Goal: Transaction & Acquisition: Book appointment/travel/reservation

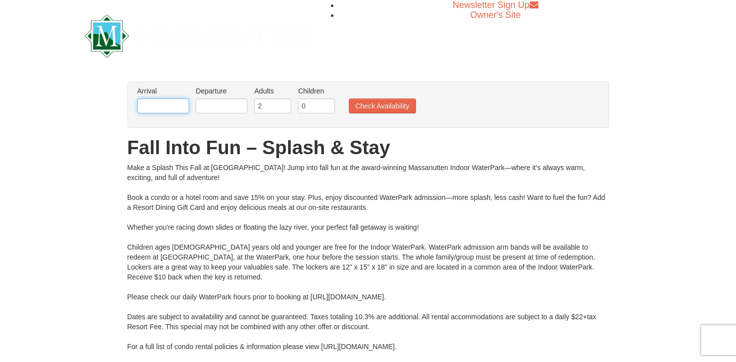
click at [158, 104] on input "text" at bounding box center [163, 106] width 52 height 15
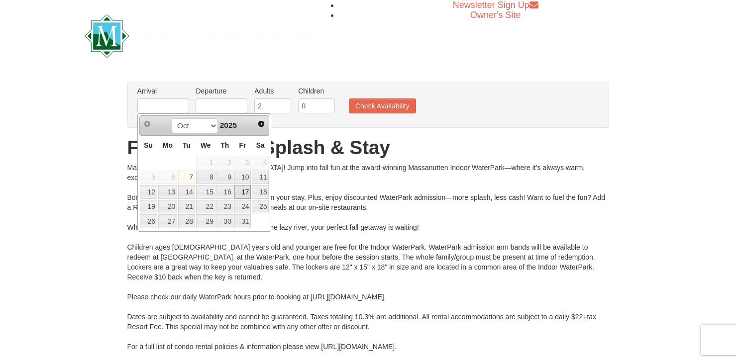
click at [245, 192] on link "17" at bounding box center [242, 192] width 17 height 14
type input "[DATE]"
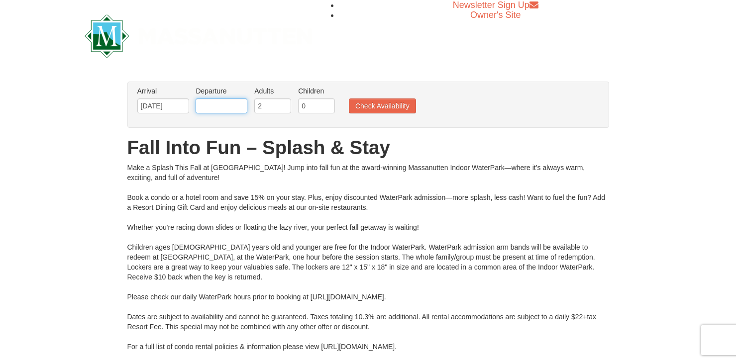
click at [205, 100] on input "text" at bounding box center [222, 106] width 52 height 15
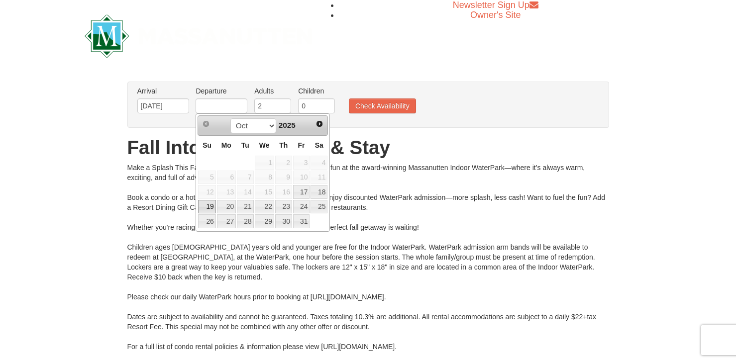
click at [202, 208] on link "19" at bounding box center [206, 207] width 17 height 14
type input "[DATE]"
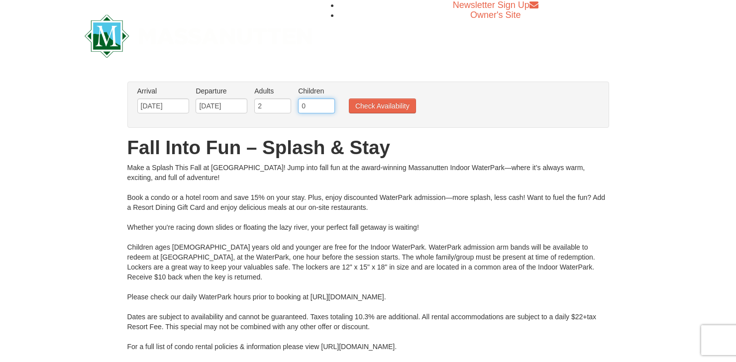
drag, startPoint x: 303, startPoint y: 105, endPoint x: 315, endPoint y: 105, distance: 11.5
click at [315, 105] on input "0" at bounding box center [316, 106] width 37 height 15
type input "2"
click at [404, 104] on button "Check Availability" at bounding box center [382, 106] width 67 height 15
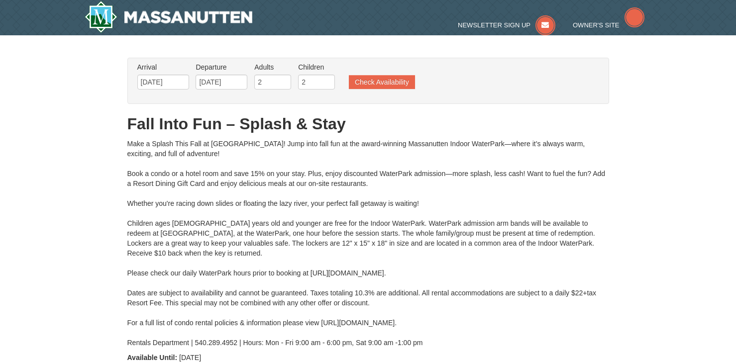
type input "10/18/2025"
type input "[DATE]"
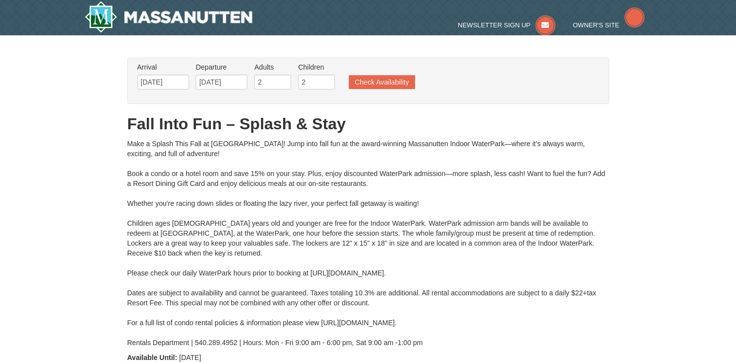
type input "[DATE]"
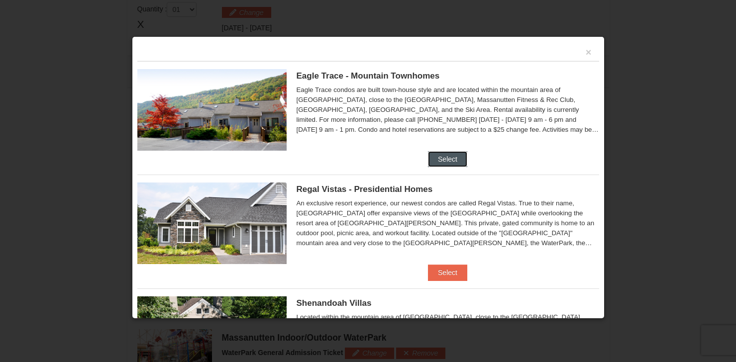
click at [450, 158] on button "Select" at bounding box center [447, 159] width 39 height 16
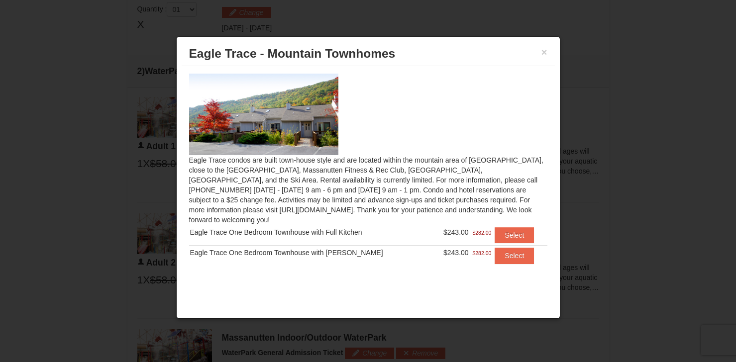
scroll to position [474, 0]
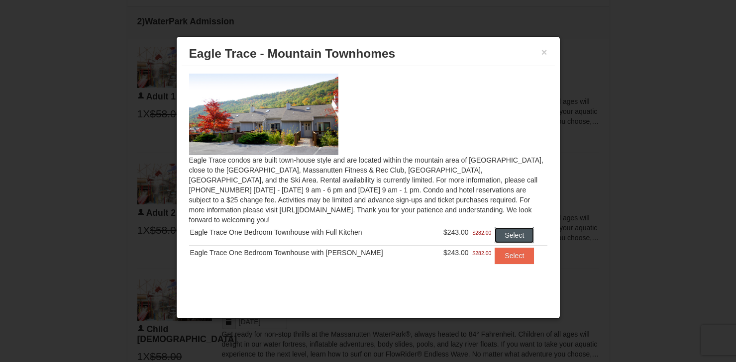
click at [504, 227] on button "Select" at bounding box center [514, 235] width 39 height 16
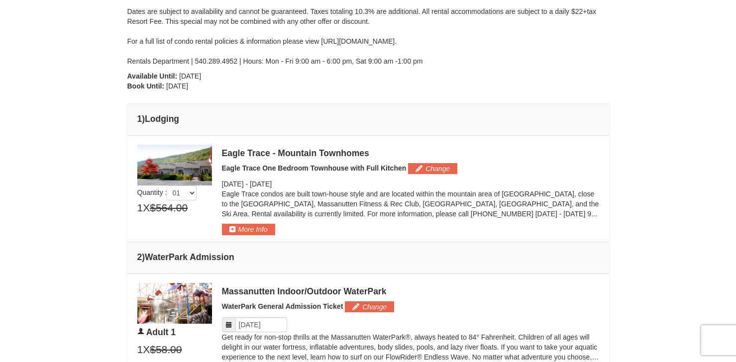
scroll to position [299, 0]
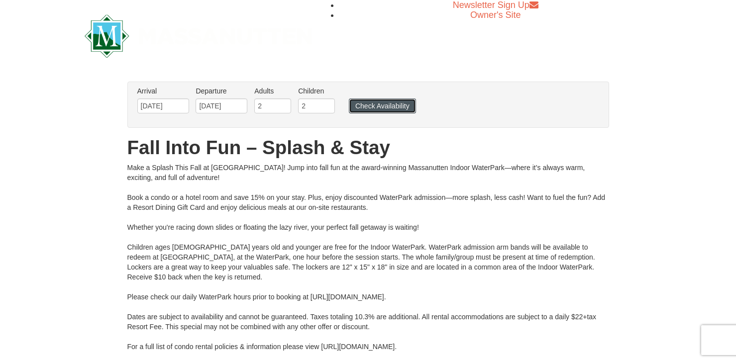
click at [383, 108] on button "Check Availability" at bounding box center [382, 106] width 67 height 15
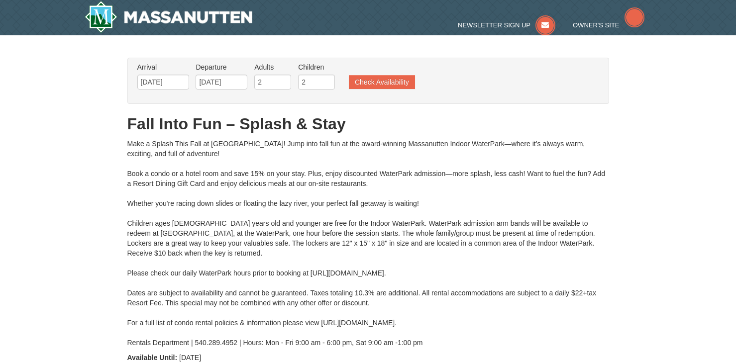
type input "[DATE]"
type input "10/18/2025"
type input "[DATE]"
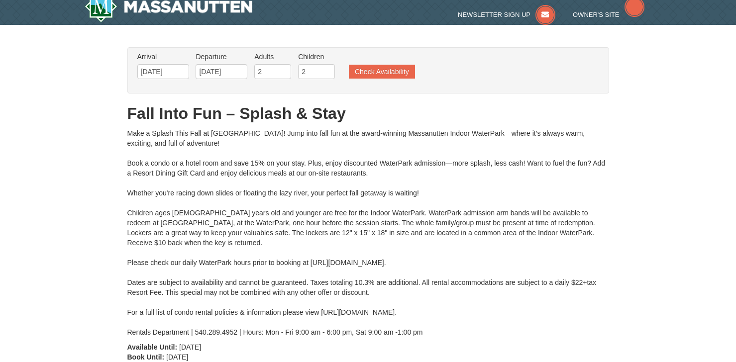
type input "[DATE]"
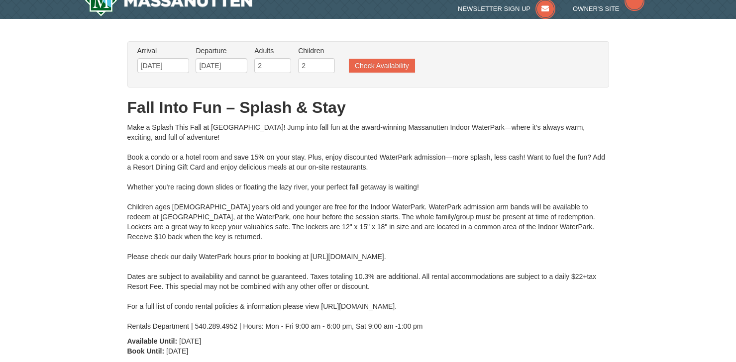
type input "[DATE]"
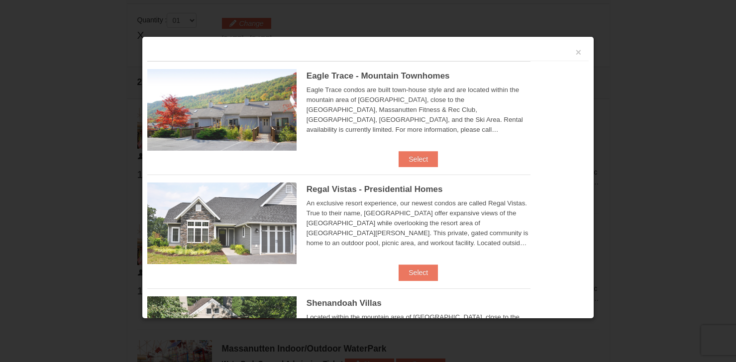
scroll to position [424, 0]
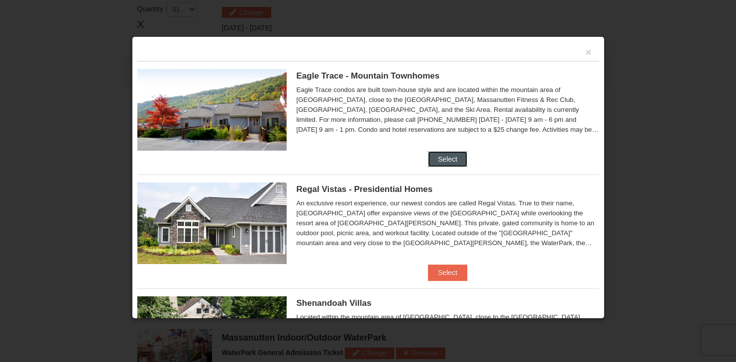
click at [451, 152] on button "Select" at bounding box center [447, 159] width 39 height 16
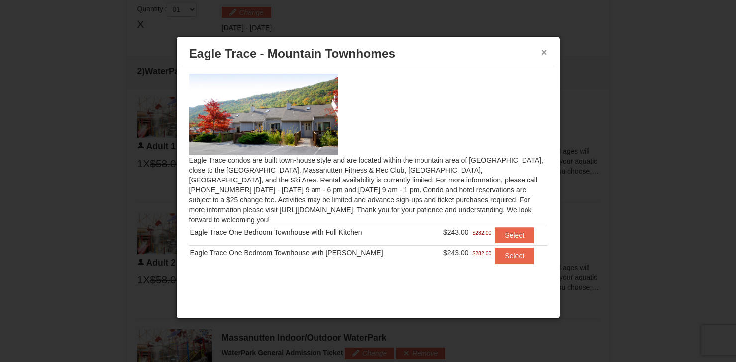
click at [542, 50] on button "×" at bounding box center [544, 52] width 6 height 10
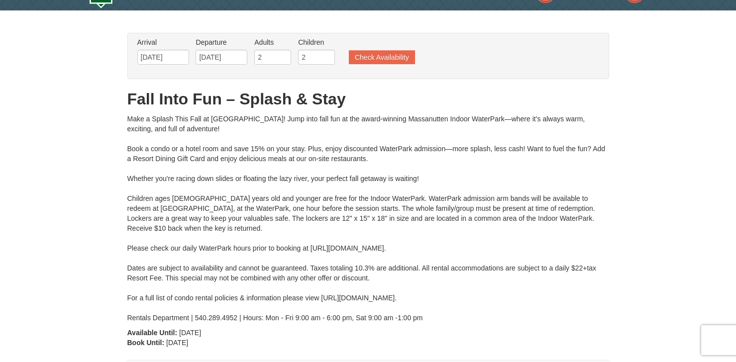
scroll to position [0, 0]
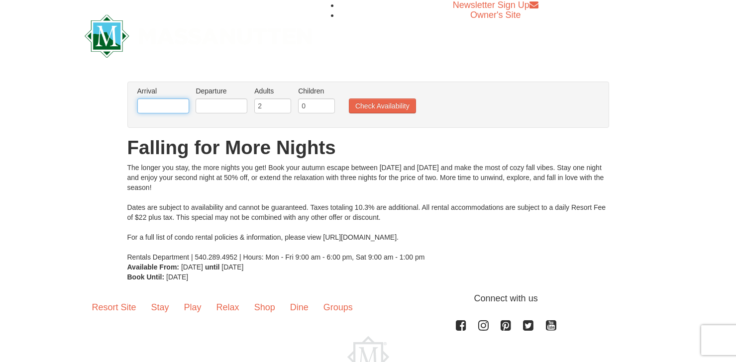
click at [168, 104] on input "text" at bounding box center [163, 106] width 52 height 15
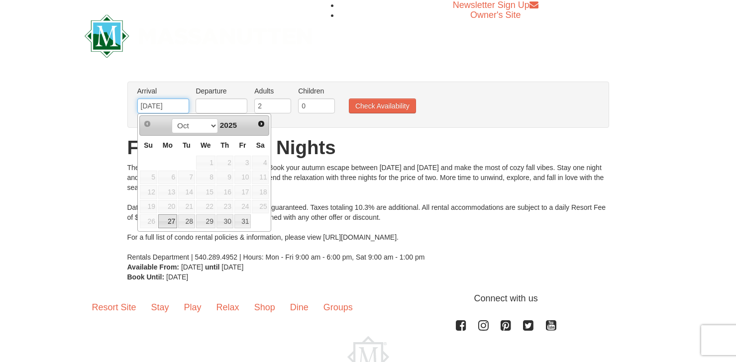
type input "10/27/2025"
click at [210, 110] on input "text" at bounding box center [222, 106] width 52 height 15
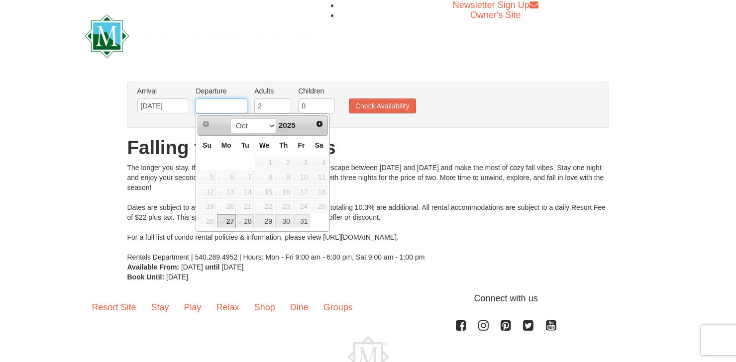
type input "[DATE]"
click at [309, 107] on input "0" at bounding box center [316, 106] width 37 height 15
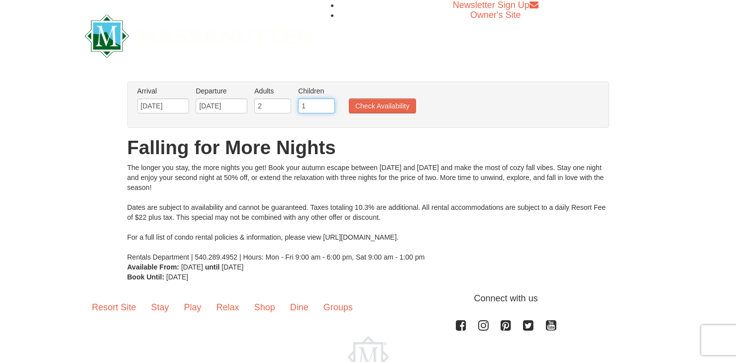
click at [326, 103] on input "1" at bounding box center [316, 106] width 37 height 15
type input "2"
click at [326, 103] on input "2" at bounding box center [316, 106] width 37 height 15
click at [366, 103] on button "Check Availability" at bounding box center [382, 106] width 67 height 15
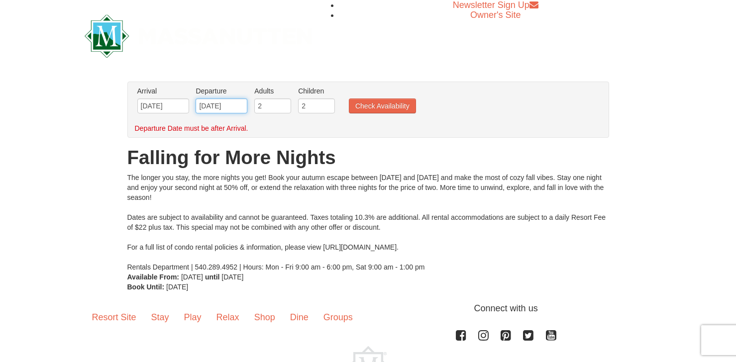
click at [239, 105] on input "[DATE]" at bounding box center [222, 106] width 52 height 15
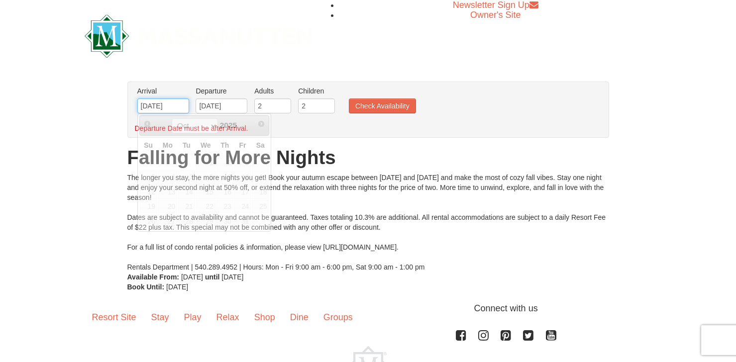
click at [176, 101] on input "[DATE]" at bounding box center [163, 106] width 52 height 15
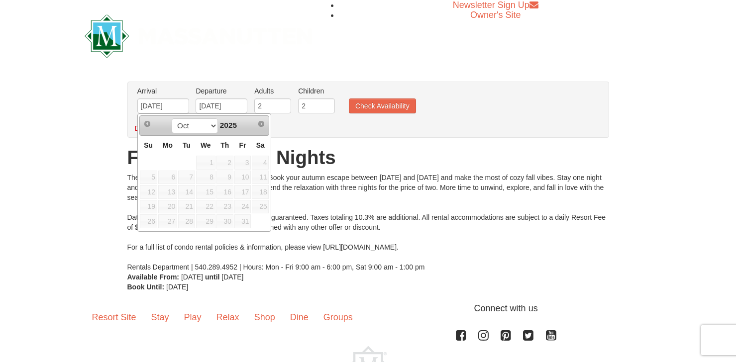
click at [241, 189] on span "17" at bounding box center [242, 192] width 17 height 14
click at [245, 191] on span "17" at bounding box center [242, 192] width 17 height 14
click at [170, 107] on input "[DATE]" at bounding box center [163, 106] width 52 height 15
click at [154, 104] on input "[DATE]" at bounding box center [163, 106] width 52 height 15
type input "[DATE]"
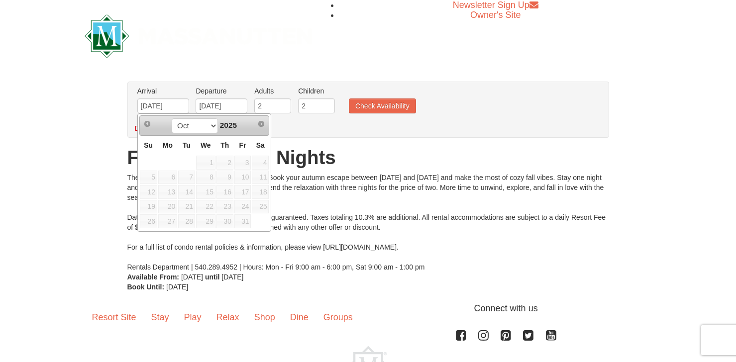
click at [361, 139] on div "From: To: Adults: 2 Children: 0 Change Arrival Please format dates MM/DD/YYYY P…" at bounding box center [368, 187] width 482 height 210
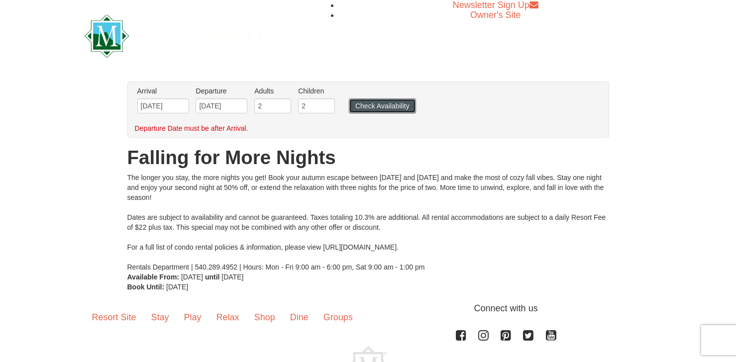
click at [366, 109] on button "Check Availability" at bounding box center [382, 106] width 67 height 15
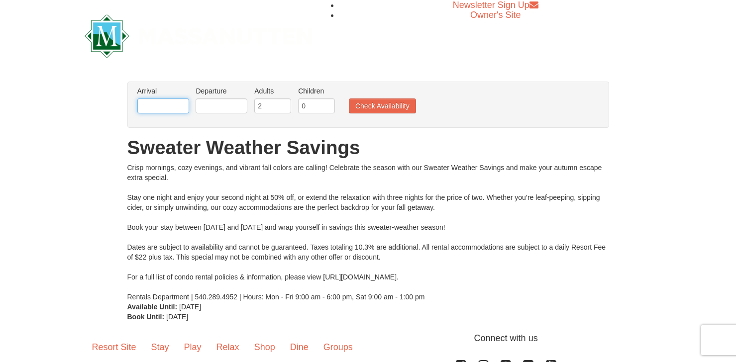
click at [154, 104] on input "text" at bounding box center [163, 106] width 52 height 15
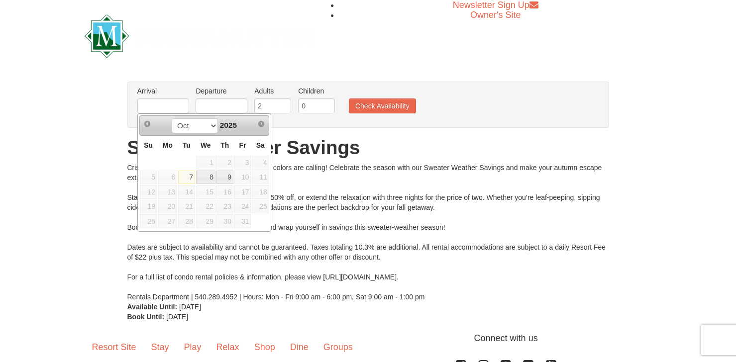
click at [94, 105] on div "× From: To: Adults: 2 Children: 0 Change Arrival Please format dates MM/DD/YYYY…" at bounding box center [368, 202] width 736 height 260
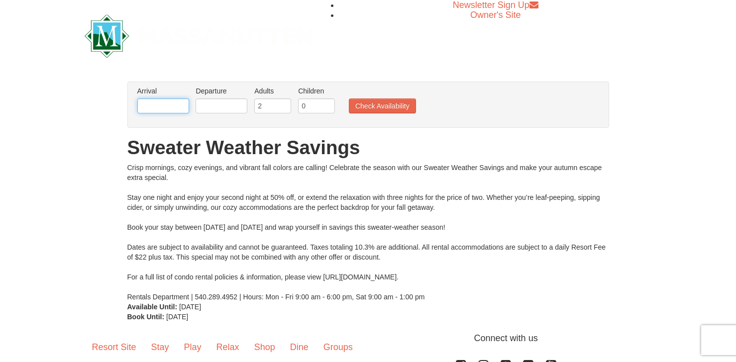
click at [175, 108] on input "text" at bounding box center [163, 106] width 52 height 15
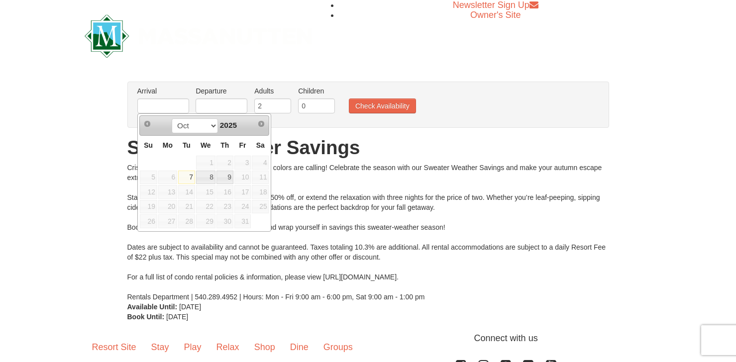
click at [243, 195] on span "17" at bounding box center [242, 192] width 17 height 14
click at [243, 194] on span "17" at bounding box center [242, 192] width 17 height 14
click at [297, 200] on div "Crisp mornings, cozy evenings, and vibrant fall colors are calling! Celebrate t…" at bounding box center [368, 232] width 482 height 139
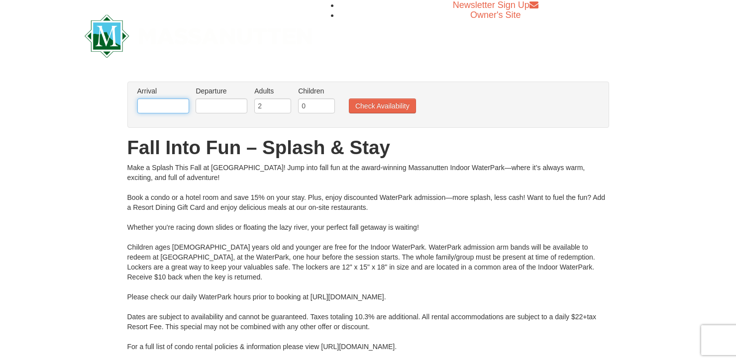
click at [169, 107] on input "text" at bounding box center [163, 106] width 52 height 15
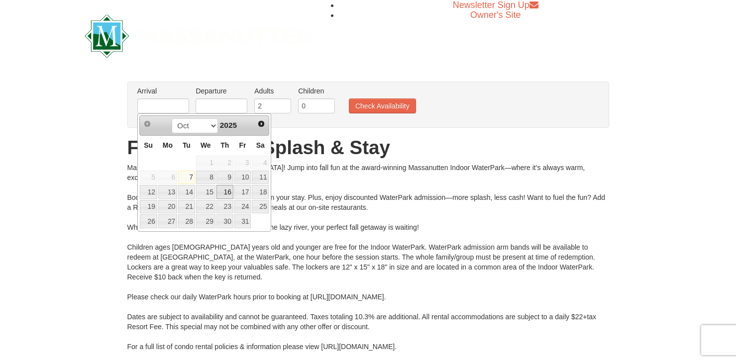
click at [228, 196] on link "16" at bounding box center [224, 192] width 17 height 14
type input "[DATE]"
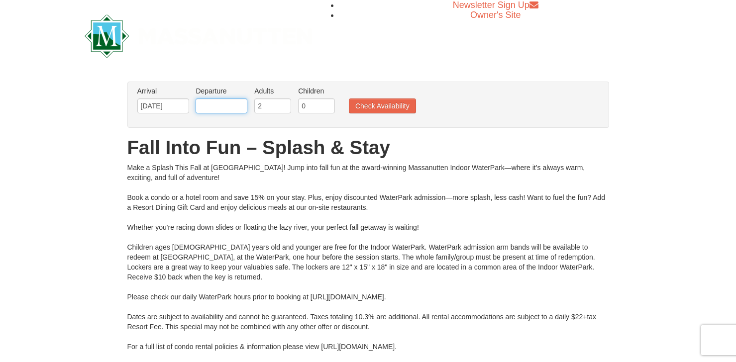
click at [214, 106] on input "text" at bounding box center [222, 106] width 52 height 15
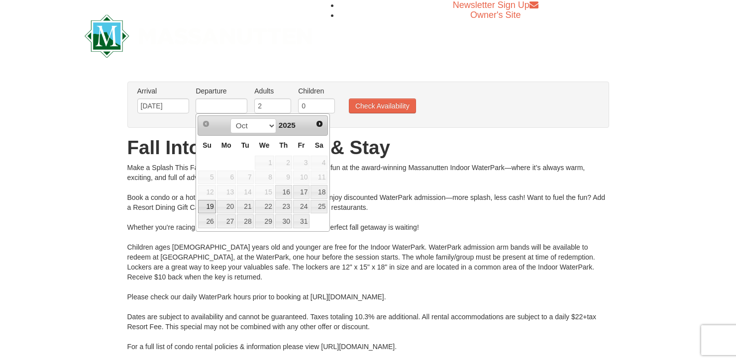
click at [206, 204] on link "19" at bounding box center [206, 207] width 17 height 14
type input "[DATE]"
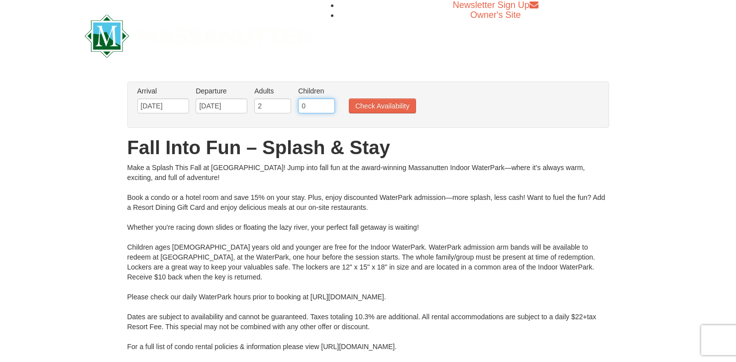
click at [316, 107] on input "0" at bounding box center [316, 106] width 37 height 15
click at [327, 101] on input "1" at bounding box center [316, 106] width 37 height 15
type input "2"
click at [327, 101] on input "2" at bounding box center [316, 106] width 37 height 15
click at [387, 106] on button "Check Availability" at bounding box center [382, 106] width 67 height 15
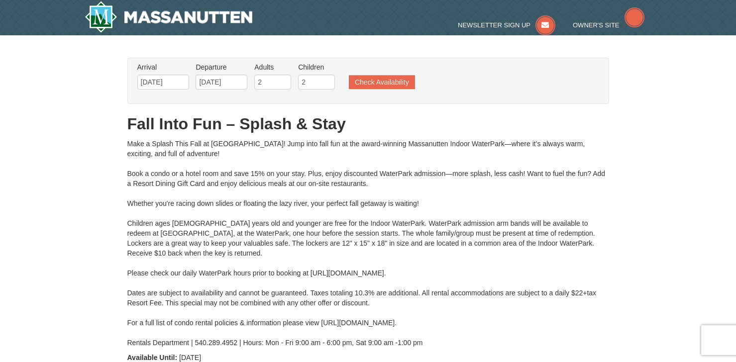
type input "[DATE]"
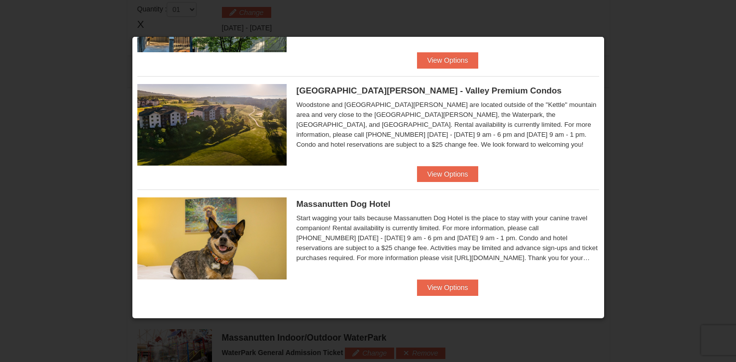
scroll to position [504, 0]
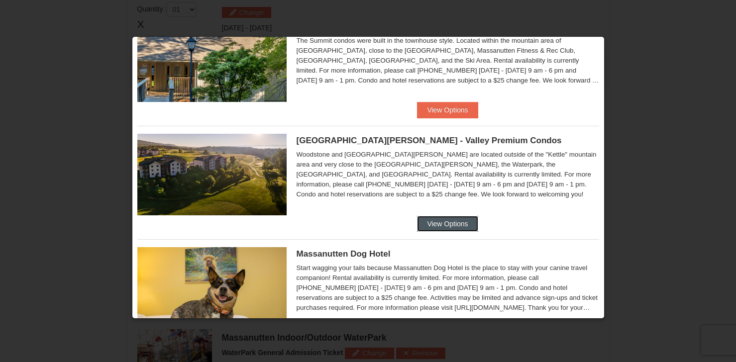
click at [449, 220] on button "View Options" at bounding box center [447, 224] width 61 height 16
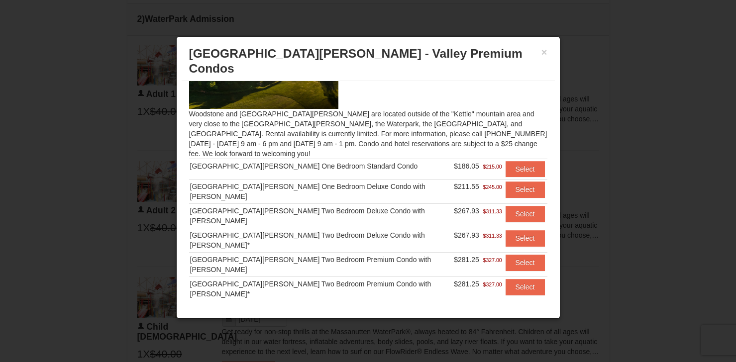
scroll to position [424, 0]
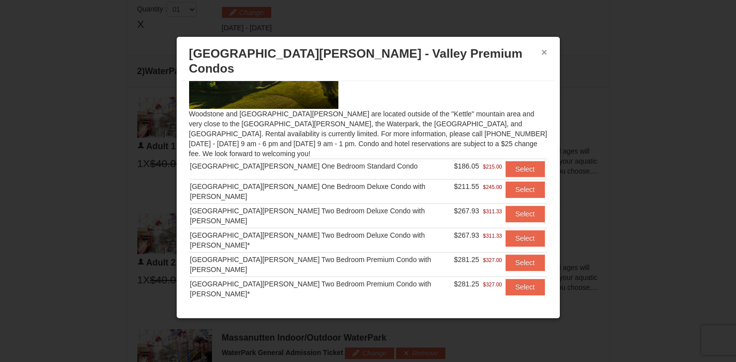
click at [545, 55] on button "×" at bounding box center [544, 52] width 6 height 10
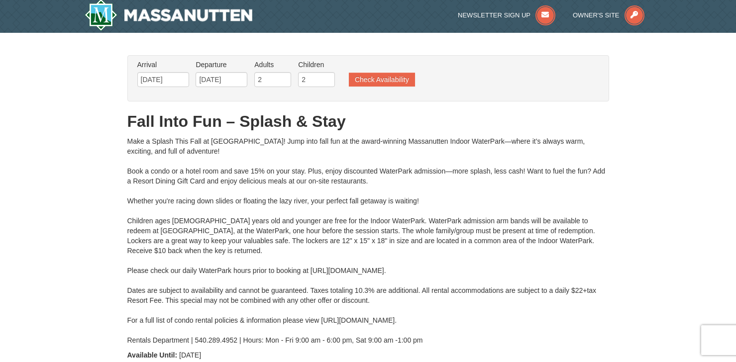
scroll to position [0, 0]
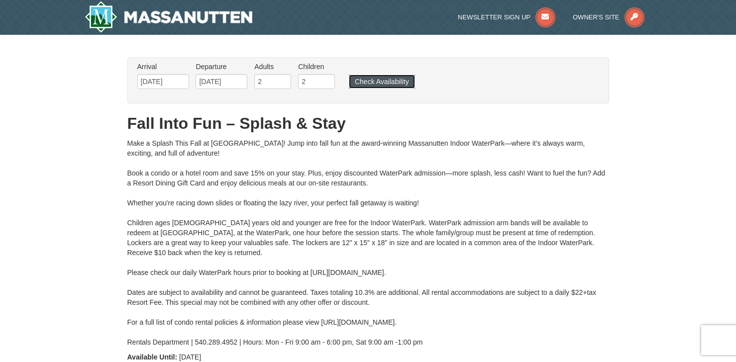
click at [378, 81] on button "Check Availability" at bounding box center [382, 82] width 66 height 14
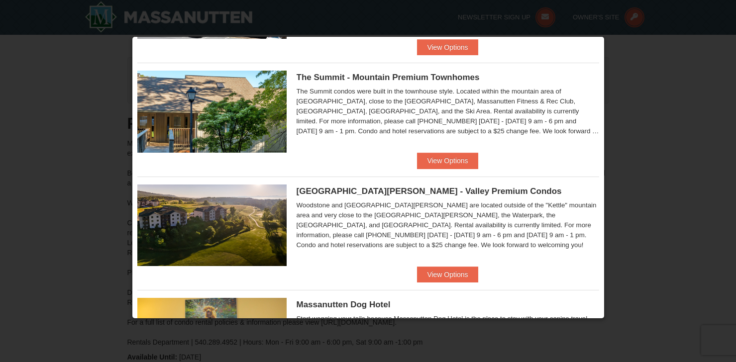
scroll to position [405, 0]
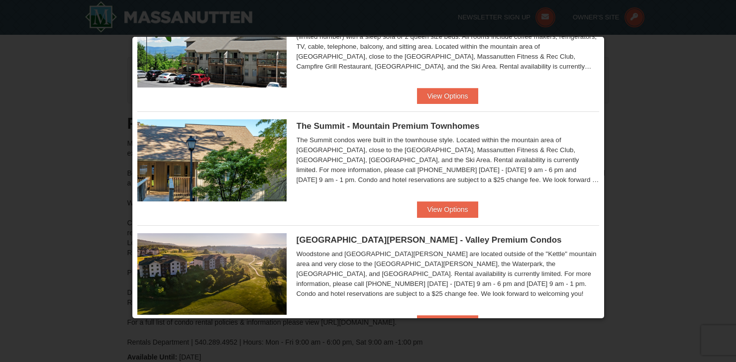
click at [442, 201] on div "The Summit - Mountain Premium Townhomes The Summit condos were built in the tow…" at bounding box center [368, 156] width 462 height 90
click at [447, 212] on button "View Options" at bounding box center [447, 209] width 61 height 16
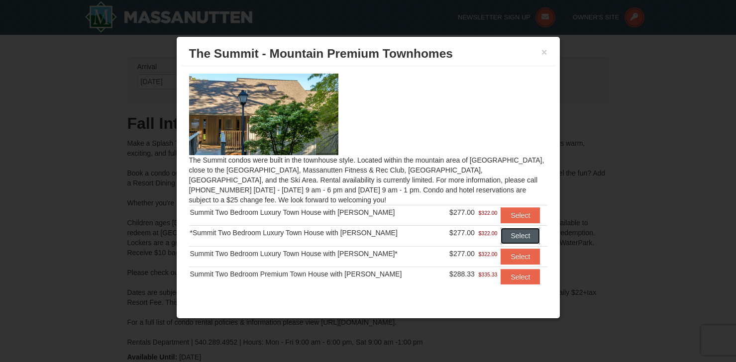
click at [501, 235] on button "Select" at bounding box center [519, 236] width 39 height 16
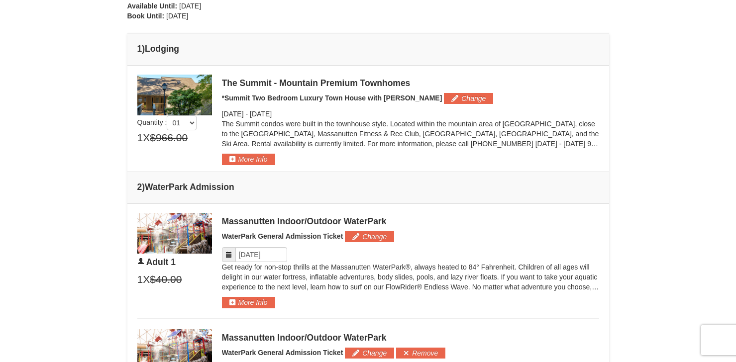
scroll to position [348, 0]
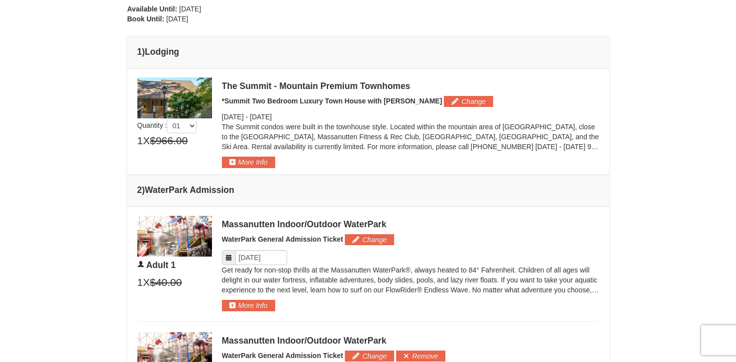
click at [202, 102] on img at bounding box center [174, 98] width 75 height 41
click at [261, 167] on button "More Info" at bounding box center [248, 162] width 53 height 11
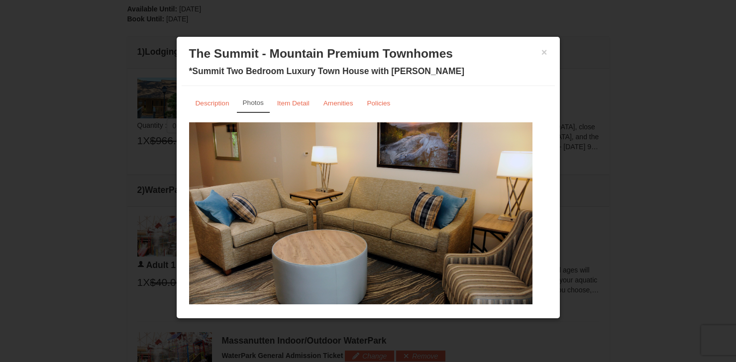
scroll to position [23, 0]
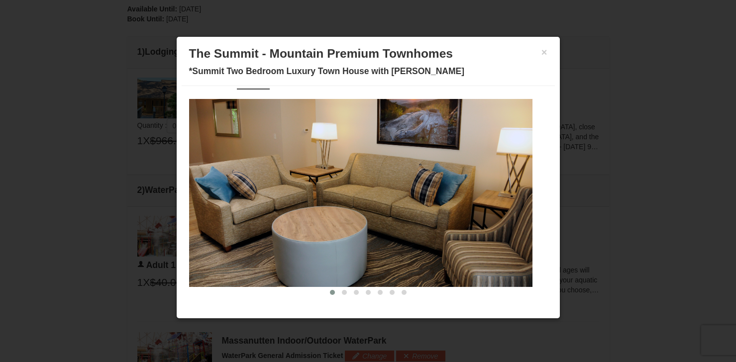
click at [520, 181] on img at bounding box center [360, 193] width 343 height 188
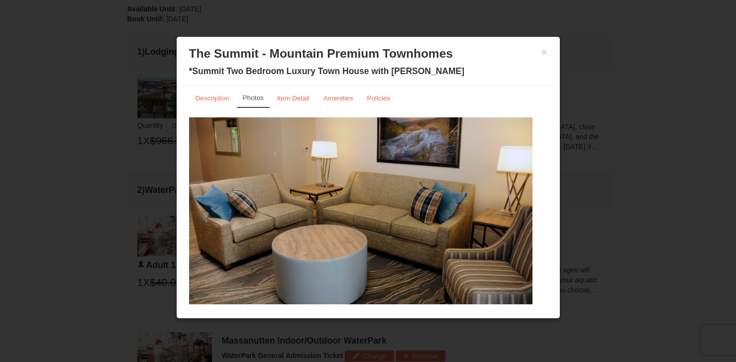
scroll to position [0, 0]
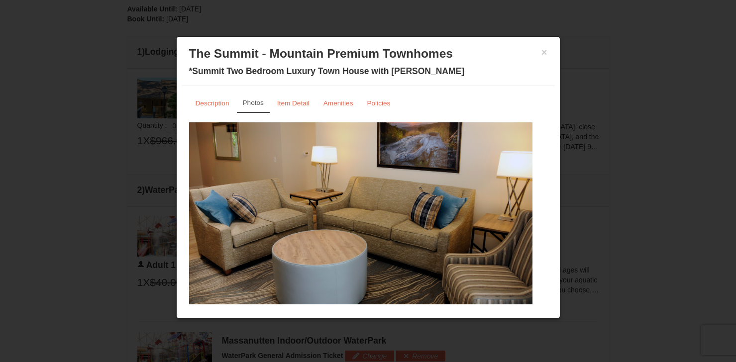
click at [364, 172] on img at bounding box center [360, 216] width 343 height 188
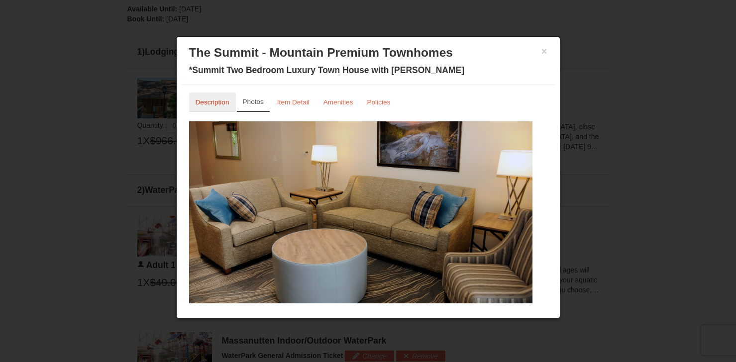
click at [216, 102] on small "Description" at bounding box center [213, 102] width 34 height 7
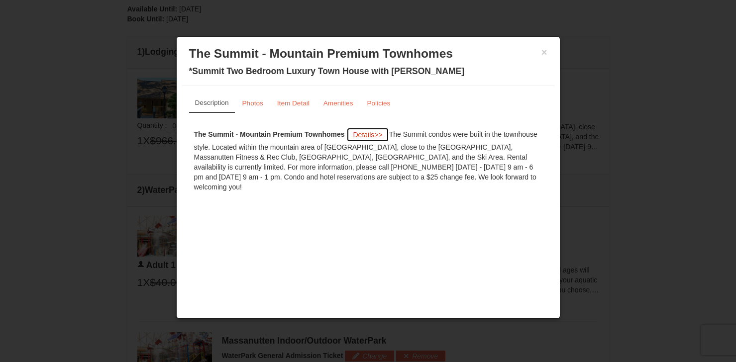
click at [370, 133] on span "Details" at bounding box center [363, 135] width 21 height 8
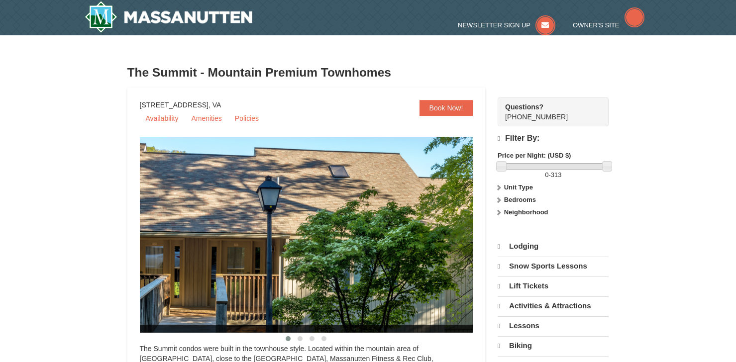
select select "10"
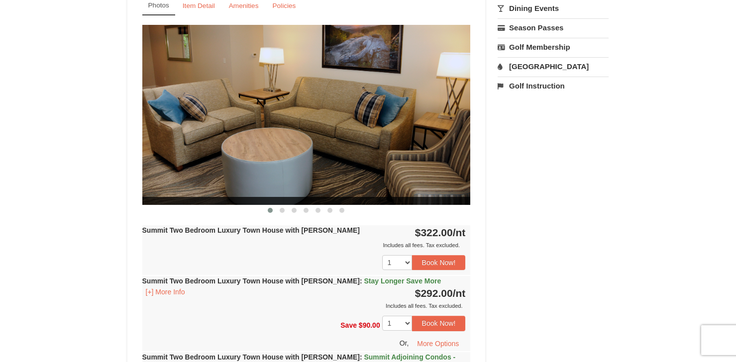
scroll to position [348, 0]
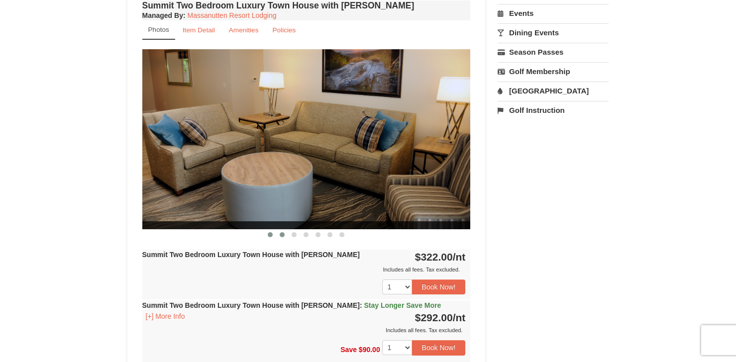
click at [281, 235] on span at bounding box center [282, 234] width 5 height 5
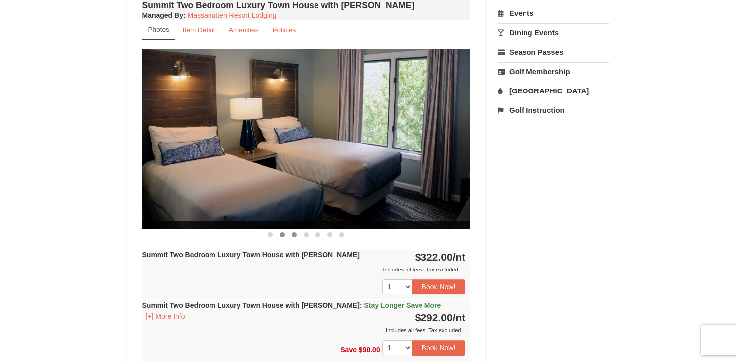
click at [297, 235] on span at bounding box center [294, 234] width 5 height 5
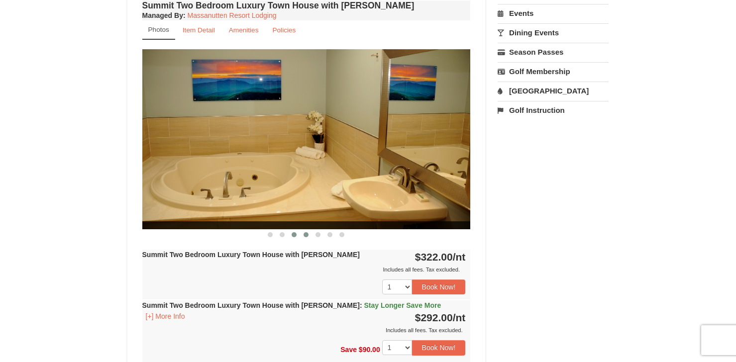
click at [306, 234] on span at bounding box center [305, 234] width 5 height 5
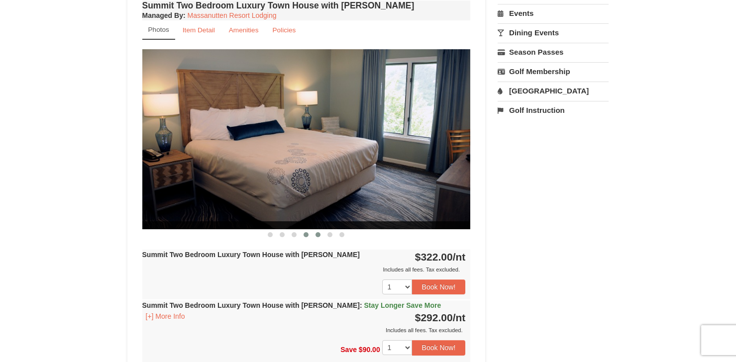
click at [319, 234] on span at bounding box center [317, 234] width 5 height 5
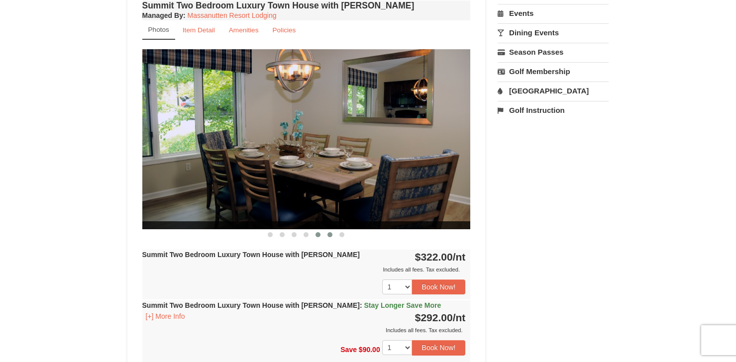
click at [334, 232] on button at bounding box center [330, 235] width 12 height 10
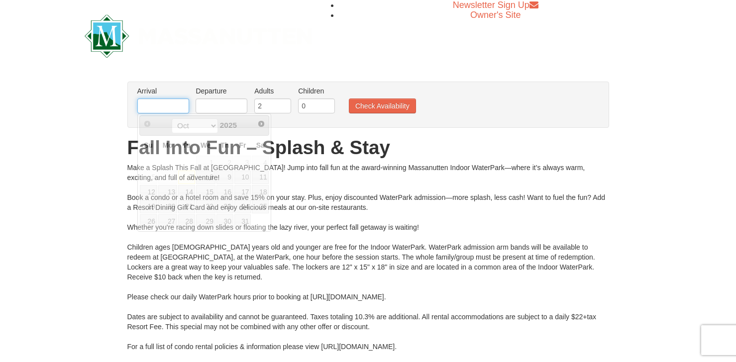
click at [172, 107] on input "text" at bounding box center [163, 106] width 52 height 15
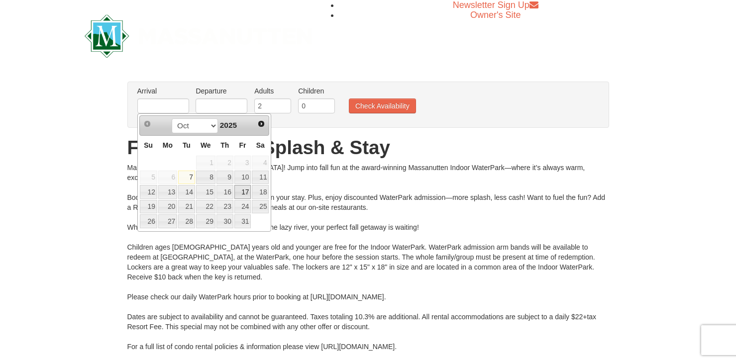
click at [241, 192] on link "17" at bounding box center [242, 192] width 17 height 14
type input "[DATE]"
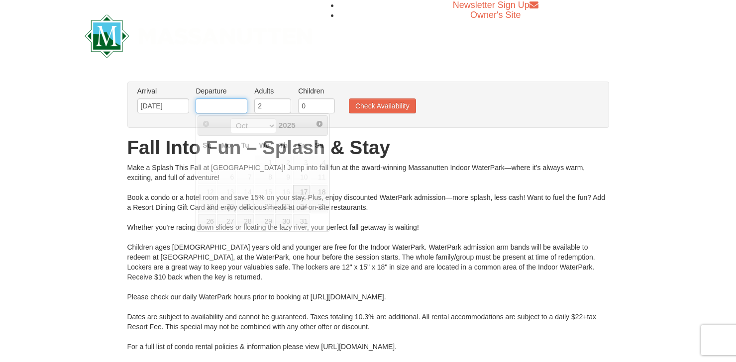
click at [211, 110] on input "text" at bounding box center [222, 106] width 52 height 15
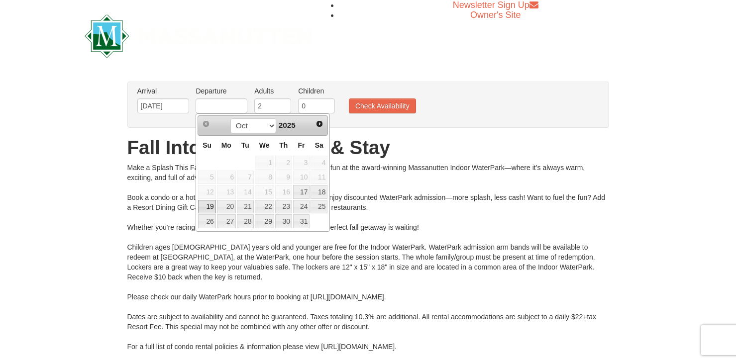
click at [204, 212] on link "19" at bounding box center [206, 207] width 17 height 14
type input "[DATE]"
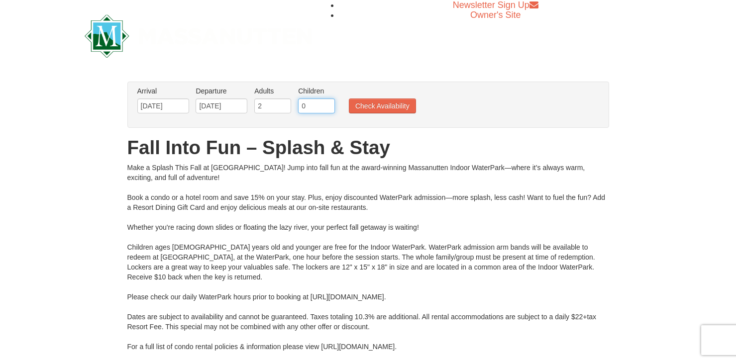
click at [310, 105] on input "0" at bounding box center [316, 106] width 37 height 15
click at [327, 103] on input "1" at bounding box center [316, 106] width 37 height 15
type input "2"
click at [327, 103] on input "2" at bounding box center [316, 106] width 37 height 15
click at [378, 106] on button "Check Availability" at bounding box center [382, 106] width 67 height 15
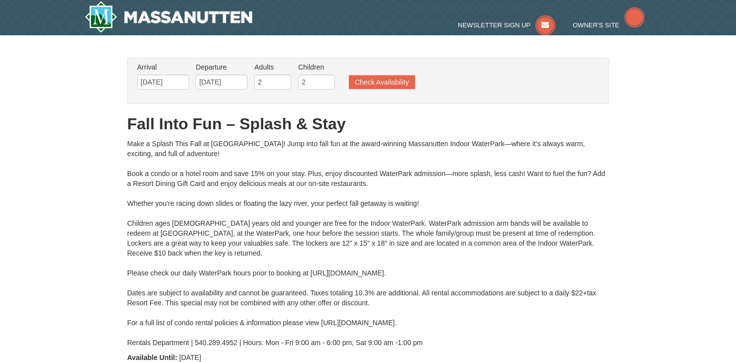
type input "[DATE]"
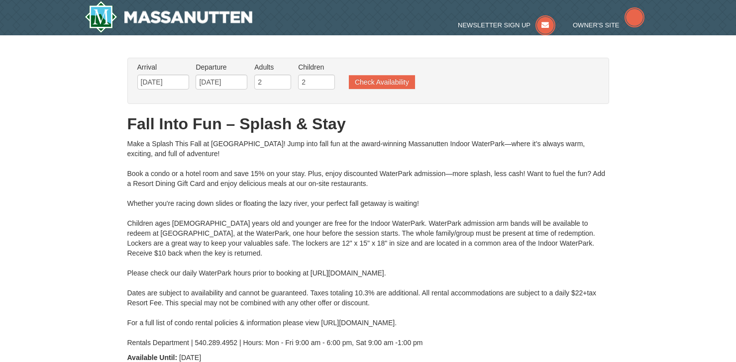
type input "[DATE]"
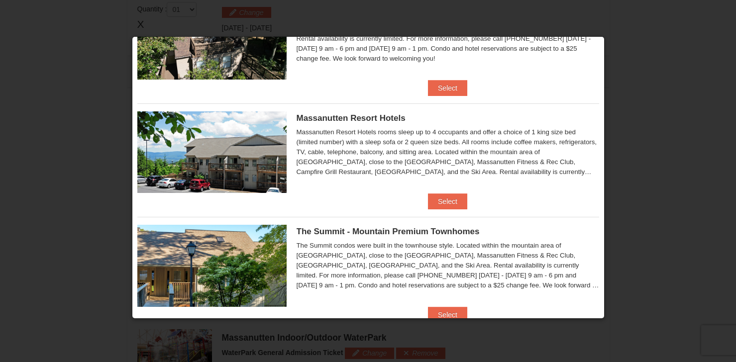
scroll to position [348, 0]
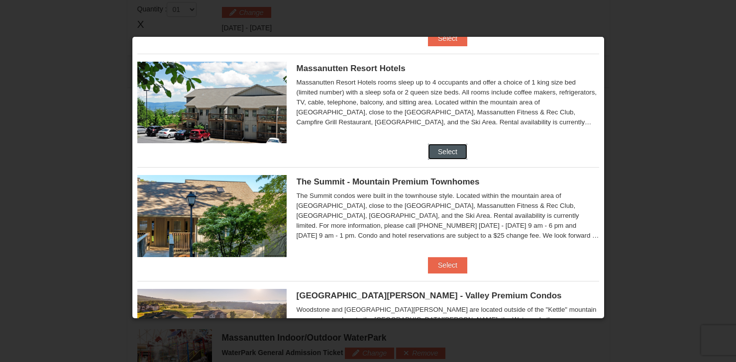
click at [453, 147] on button "Select" at bounding box center [447, 152] width 39 height 16
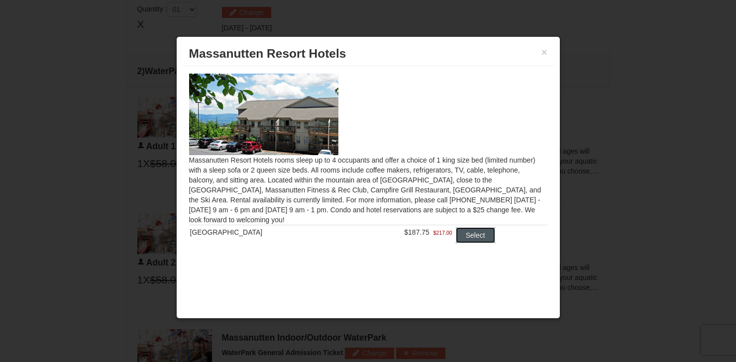
click at [465, 238] on button "Select" at bounding box center [475, 235] width 39 height 16
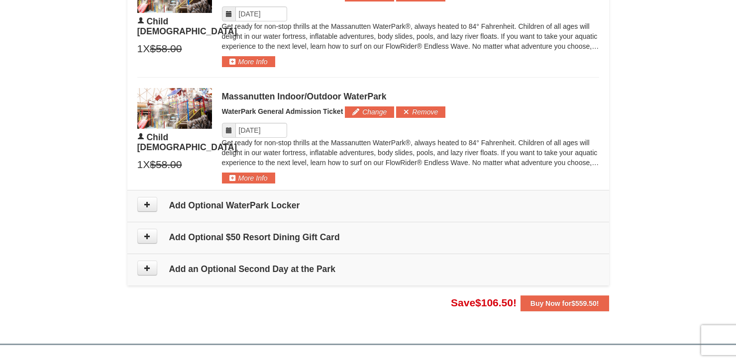
scroll to position [872, 0]
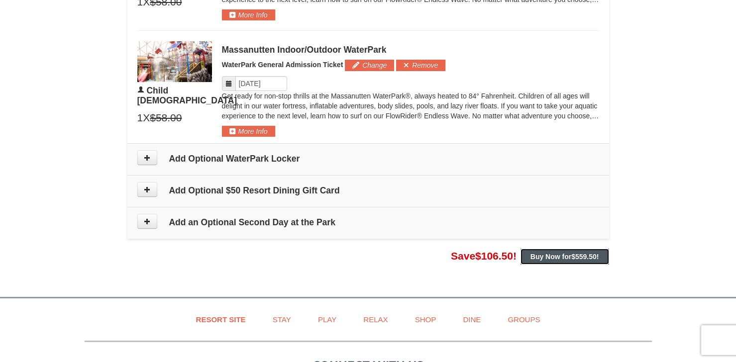
click at [561, 258] on strong "Buy Now for $559.50 !" at bounding box center [564, 257] width 69 height 8
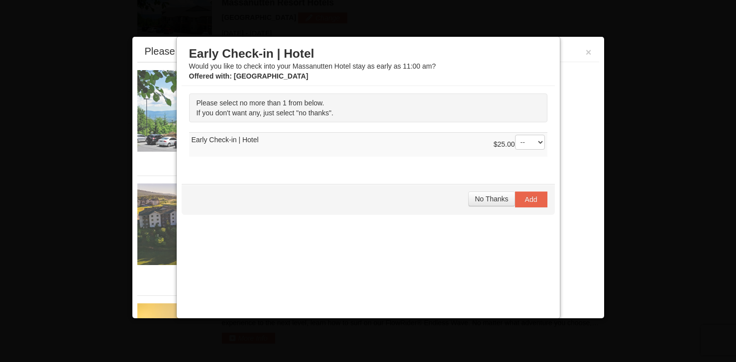
scroll to position [426, 0]
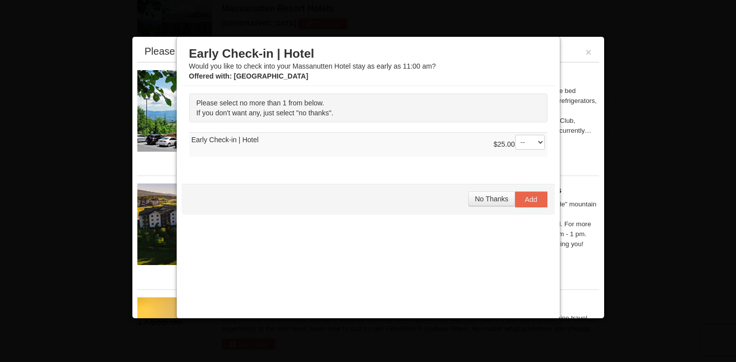
click at [515, 149] on select "-- 01" at bounding box center [530, 142] width 30 height 15
drag, startPoint x: 460, startPoint y: 155, endPoint x: 459, endPoint y: 164, distance: 9.5
click at [460, 155] on td "$25.00 -- 01 Early Check-in | Hotel" at bounding box center [368, 144] width 358 height 24
click at [478, 199] on span "No Thanks" at bounding box center [491, 199] width 33 height 8
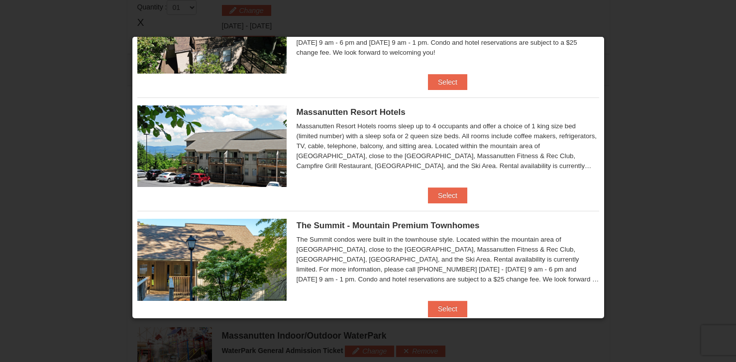
scroll to position [255, 0]
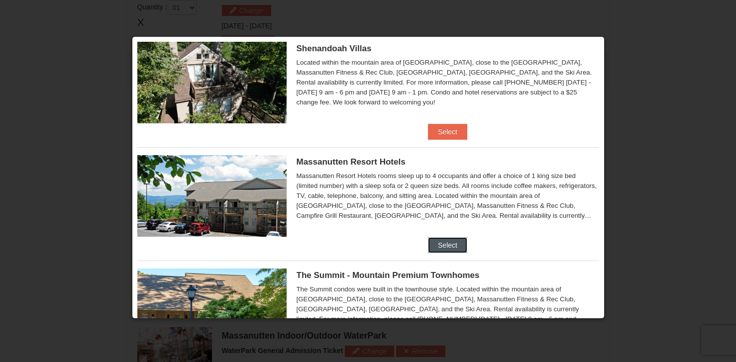
click at [452, 237] on button "Select" at bounding box center [447, 245] width 39 height 16
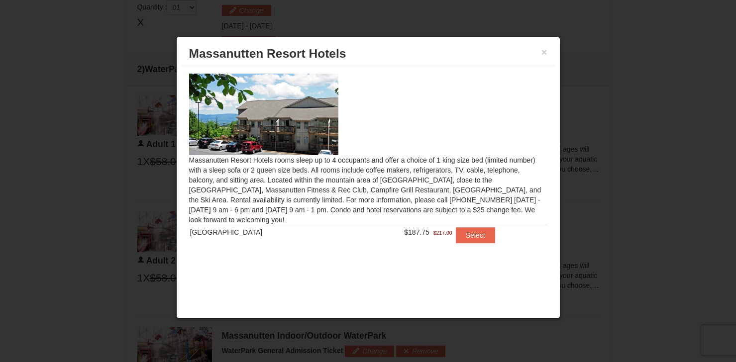
click at [227, 238] on td "[GEOGRAPHIC_DATA]" at bounding box center [268, 235] width 158 height 20
click at [298, 116] on img at bounding box center [263, 115] width 149 height 82
click at [473, 229] on button "Select" at bounding box center [475, 235] width 39 height 16
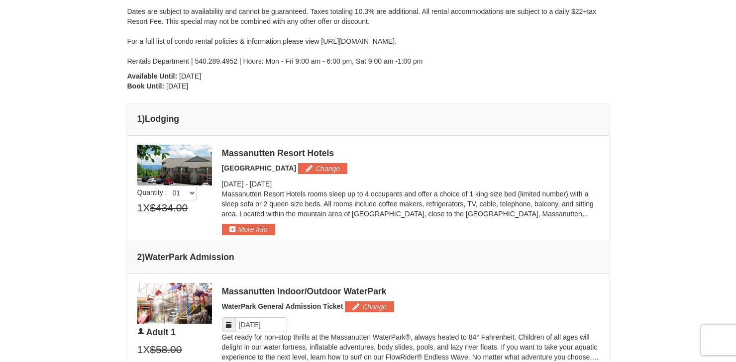
scroll to position [277, 0]
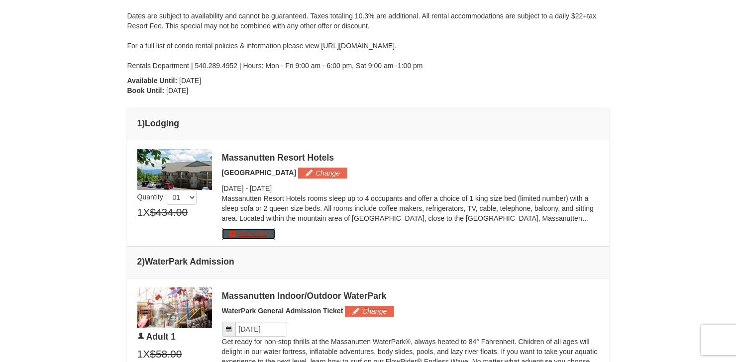
click at [261, 232] on button "More Info" at bounding box center [248, 233] width 53 height 11
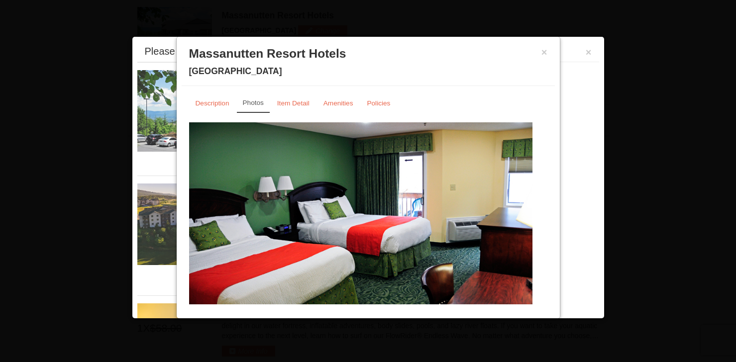
scroll to position [426, 0]
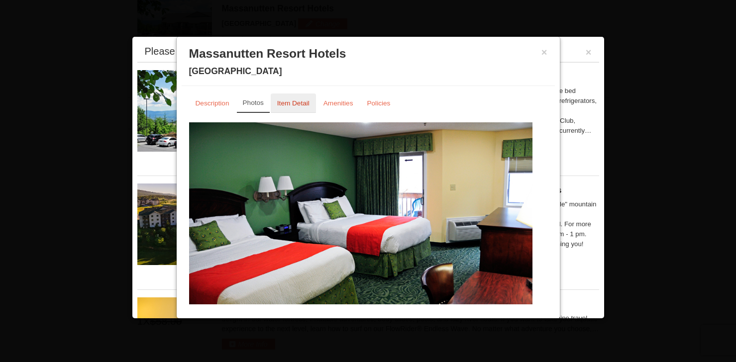
click at [288, 106] on small "Item Detail" at bounding box center [293, 103] width 32 height 7
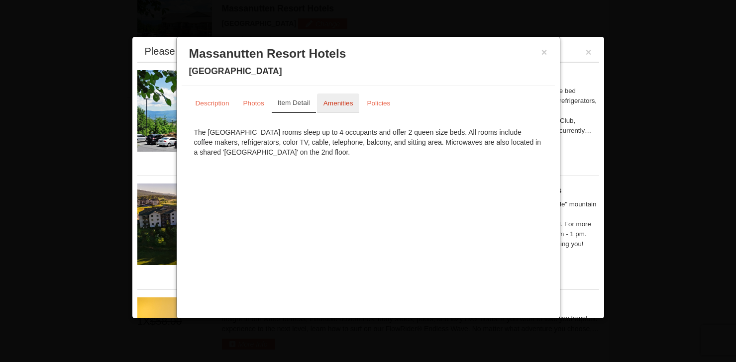
click at [340, 101] on small "Amenities" at bounding box center [338, 103] width 30 height 7
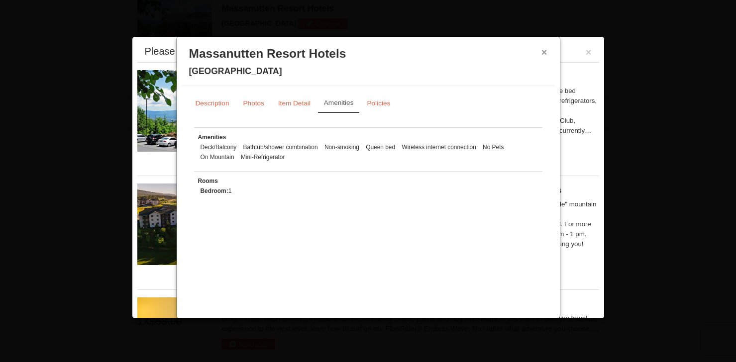
click at [543, 53] on button "×" at bounding box center [544, 52] width 6 height 10
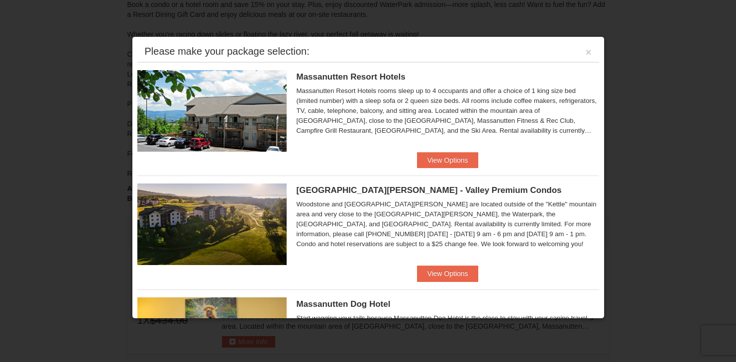
scroll to position [127, 0]
click at [376, 261] on div "Woodstone Meadows - Valley Premium Condos Woodstone and Woodstone Casa de Campo…" at bounding box center [368, 221] width 462 height 90
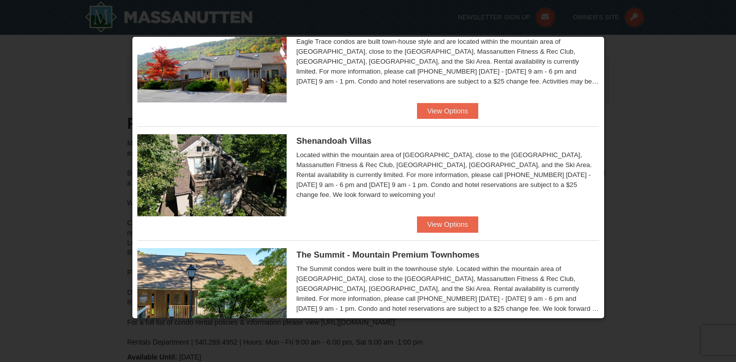
scroll to position [498, 0]
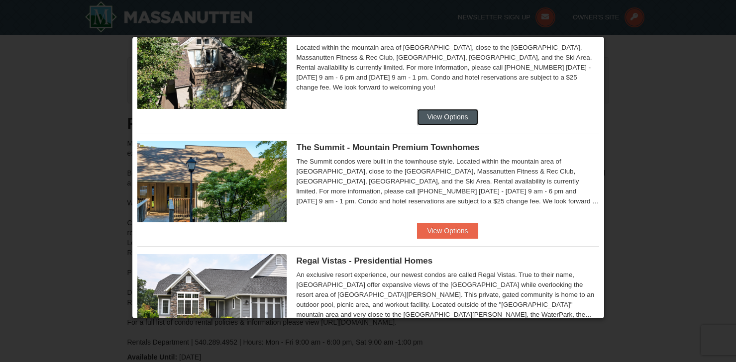
click at [455, 120] on button "View Options" at bounding box center [447, 117] width 61 height 16
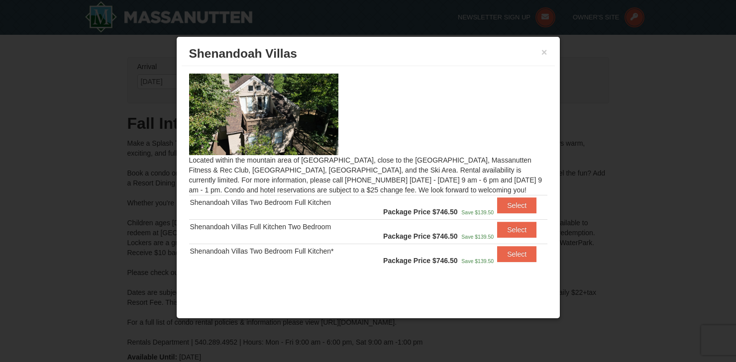
scroll to position [0, 0]
click at [545, 53] on button "×" at bounding box center [544, 52] width 6 height 10
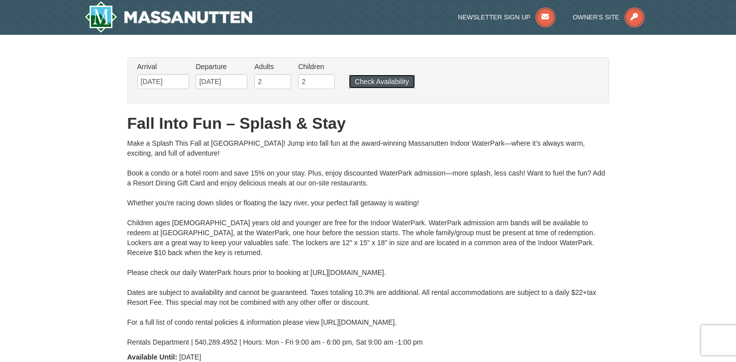
click at [372, 77] on button "Check Availability" at bounding box center [382, 82] width 66 height 14
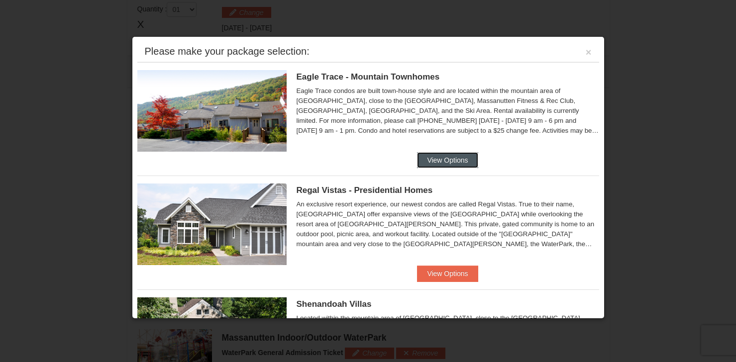
click at [454, 162] on button "View Options" at bounding box center [447, 160] width 61 height 16
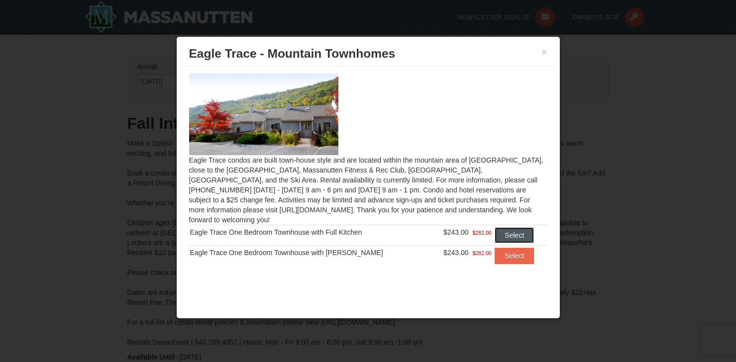
click at [511, 227] on button "Select" at bounding box center [514, 235] width 39 height 16
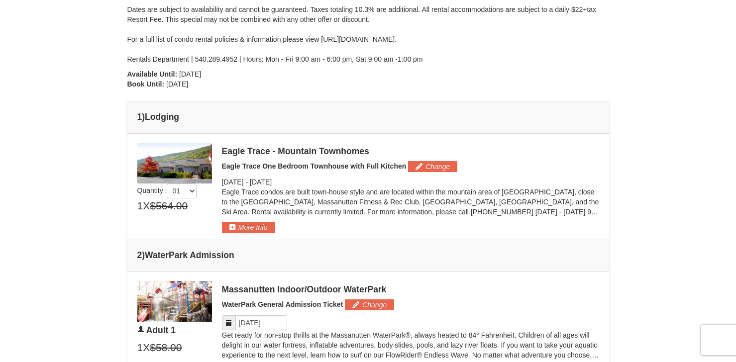
scroll to position [299, 0]
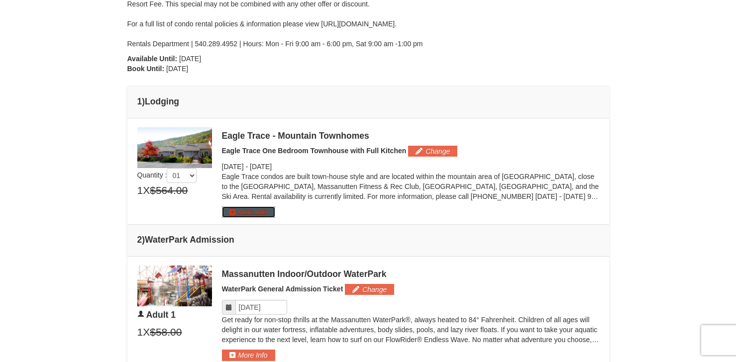
click at [261, 208] on button "More Info" at bounding box center [248, 211] width 53 height 11
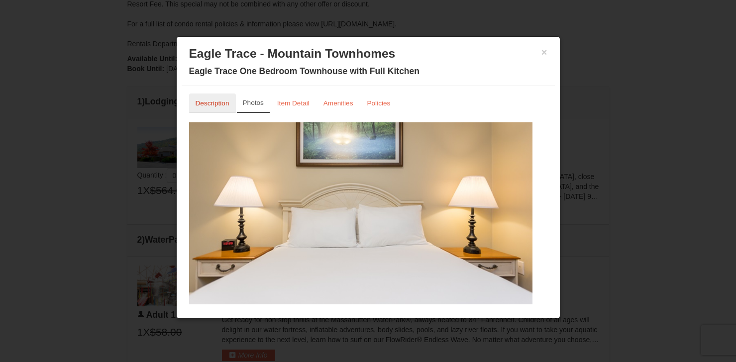
click at [218, 107] on link "Description" at bounding box center [212, 103] width 47 height 19
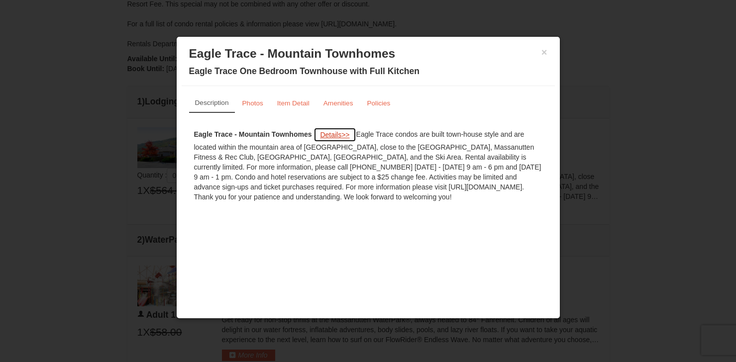
click at [339, 135] on span "Details" at bounding box center [330, 135] width 21 height 8
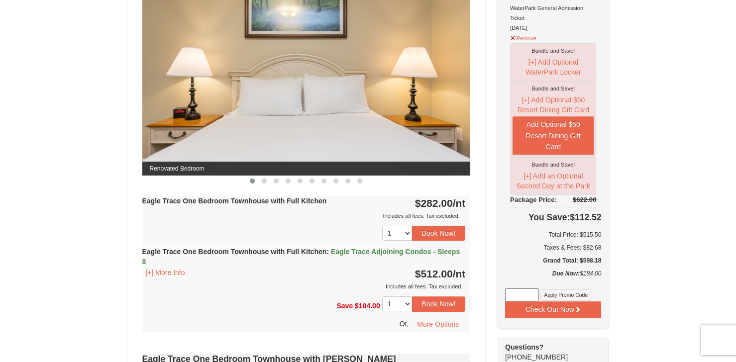
scroll to position [398, 0]
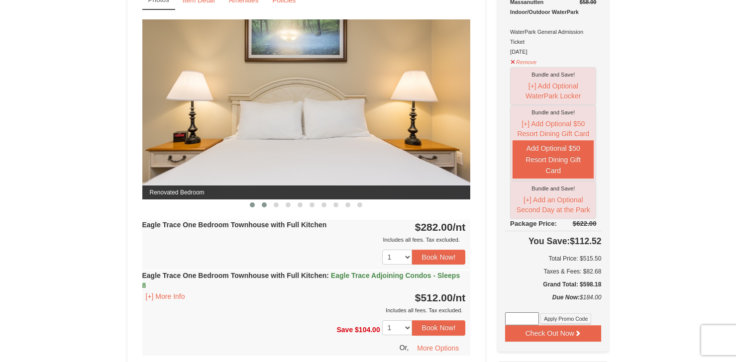
click at [266, 206] on span at bounding box center [264, 204] width 5 height 5
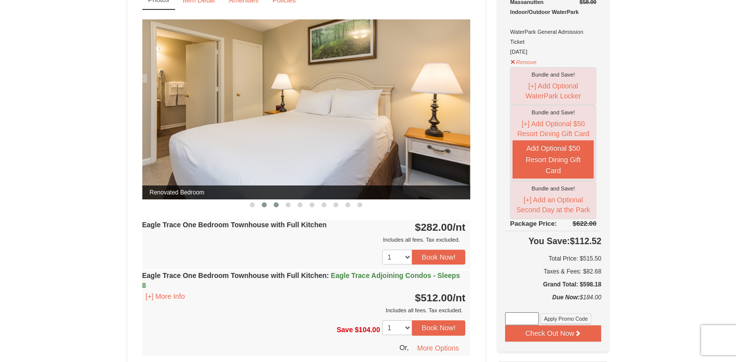
click at [274, 206] on span at bounding box center [276, 204] width 5 height 5
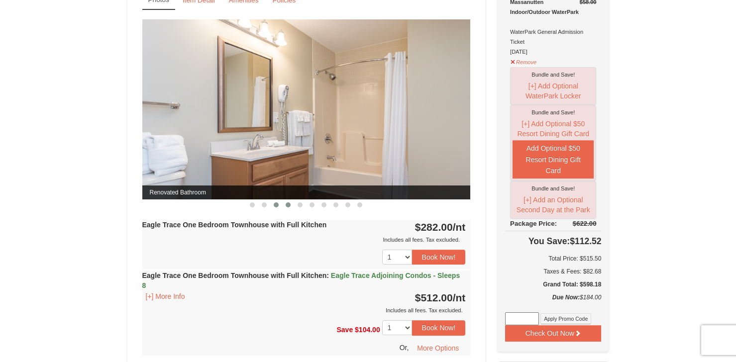
click at [285, 204] on button at bounding box center [288, 205] width 12 height 10
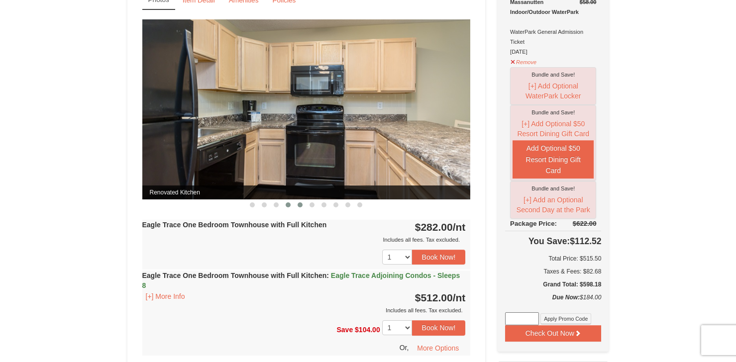
click at [305, 207] on button at bounding box center [300, 205] width 12 height 10
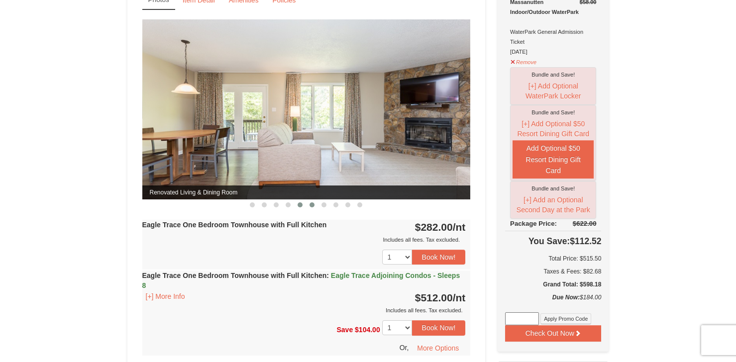
click at [313, 205] on span at bounding box center [311, 204] width 5 height 5
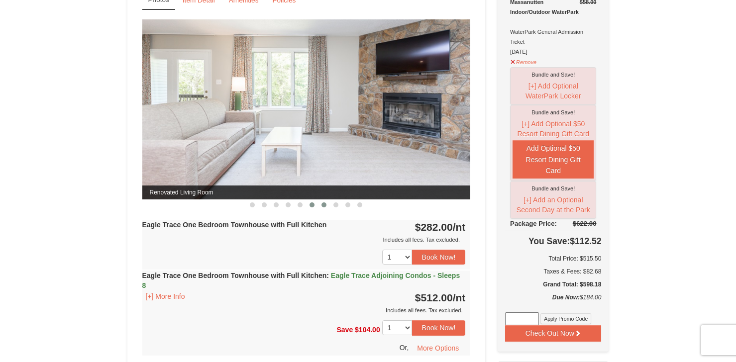
click at [327, 203] on button at bounding box center [324, 205] width 12 height 10
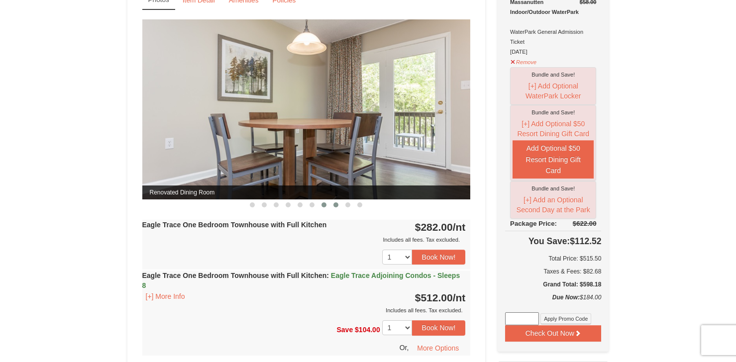
click at [335, 207] on button at bounding box center [336, 205] width 12 height 10
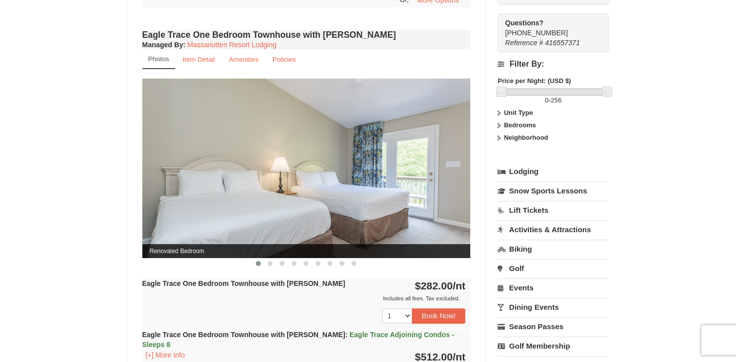
scroll to position [796, 0]
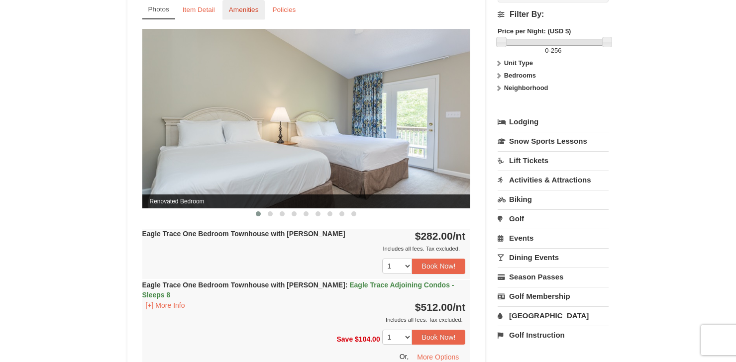
click at [250, 10] on small "Amenities" at bounding box center [244, 9] width 30 height 7
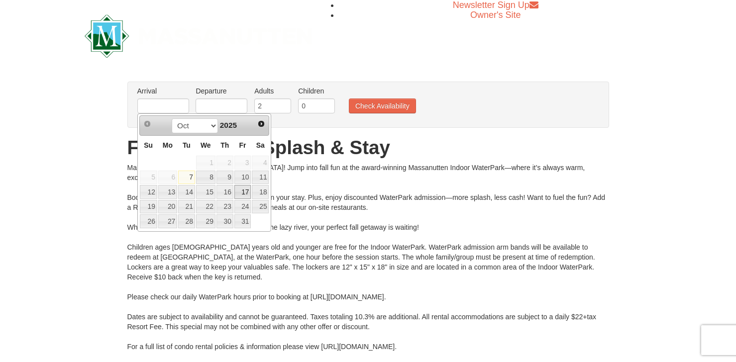
click at [243, 196] on link "17" at bounding box center [242, 192] width 17 height 14
type input "[DATE]"
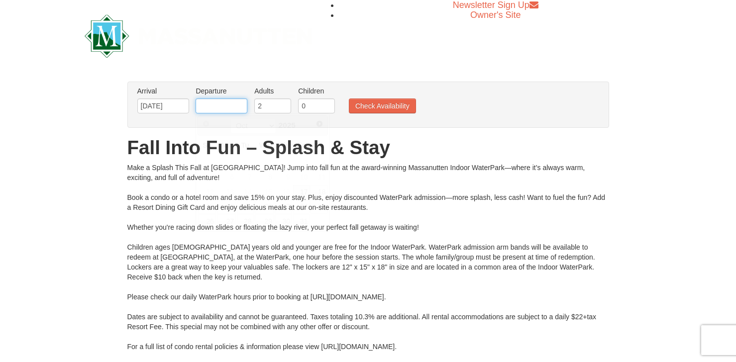
click at [210, 110] on input "text" at bounding box center [222, 106] width 52 height 15
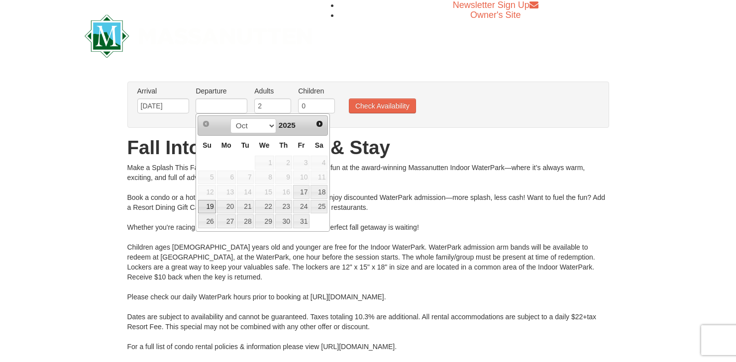
click at [203, 206] on link "19" at bounding box center [206, 207] width 17 height 14
type input "[DATE]"
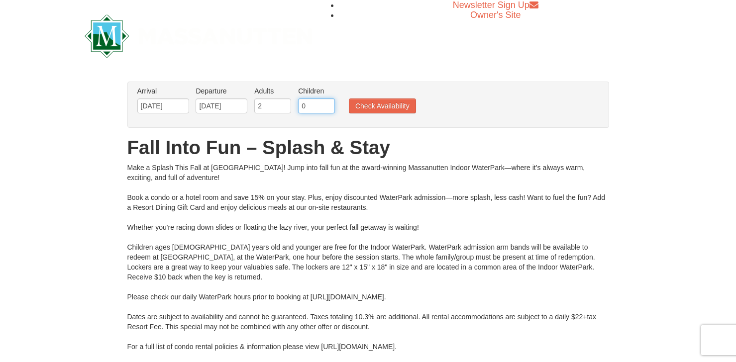
click at [315, 104] on input "0" at bounding box center [316, 106] width 37 height 15
click at [326, 101] on input "1" at bounding box center [316, 106] width 37 height 15
type input "2"
click at [326, 101] on input "2" at bounding box center [316, 106] width 37 height 15
click at [385, 107] on button "Check Availability" at bounding box center [382, 106] width 67 height 15
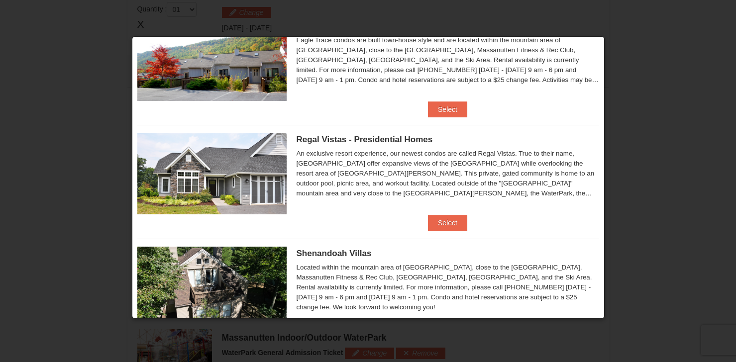
scroll to position [100, 0]
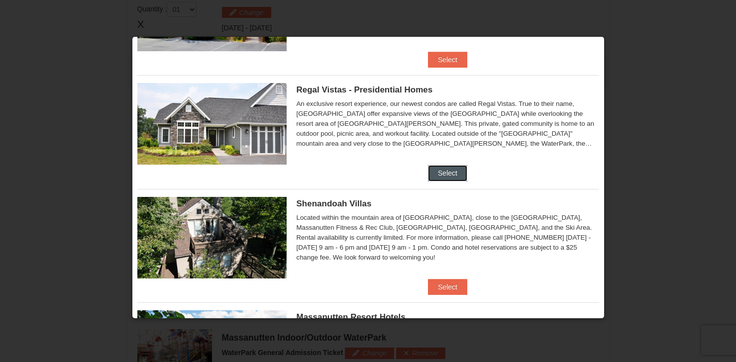
click at [448, 172] on button "Select" at bounding box center [447, 173] width 39 height 16
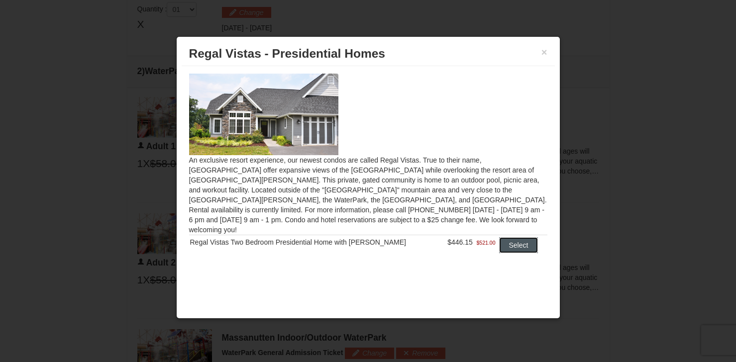
click at [503, 237] on button "Select" at bounding box center [518, 245] width 39 height 16
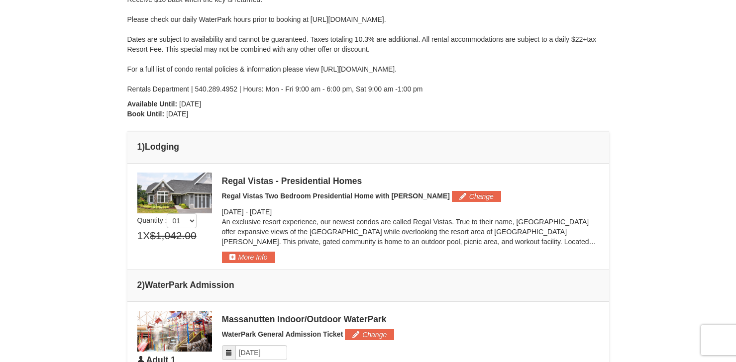
scroll to position [225, 0]
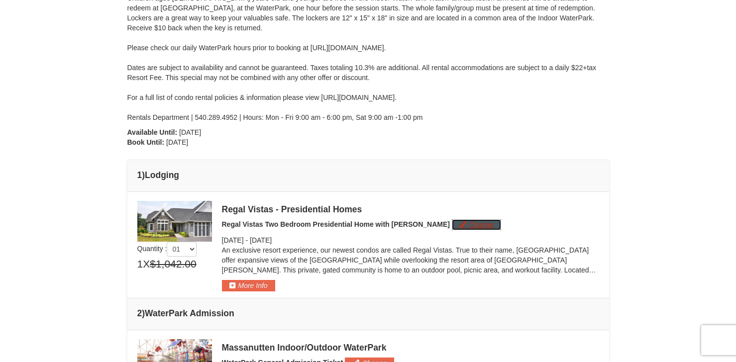
click at [452, 227] on button "Change" at bounding box center [476, 224] width 49 height 11
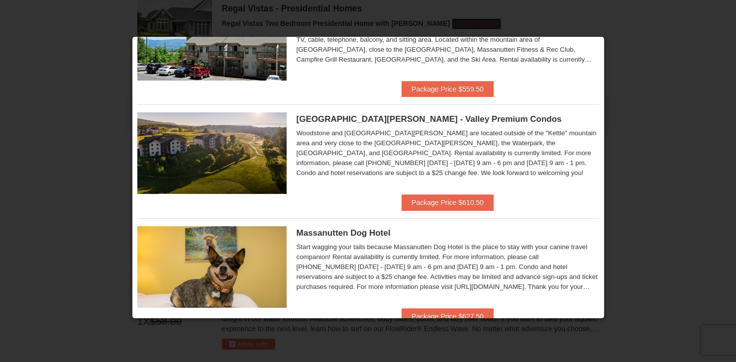
scroll to position [6, 0]
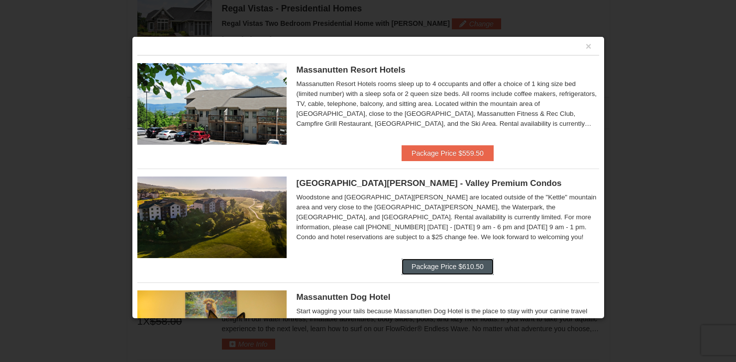
click at [460, 270] on button "Package Price $610.50" at bounding box center [447, 267] width 92 height 16
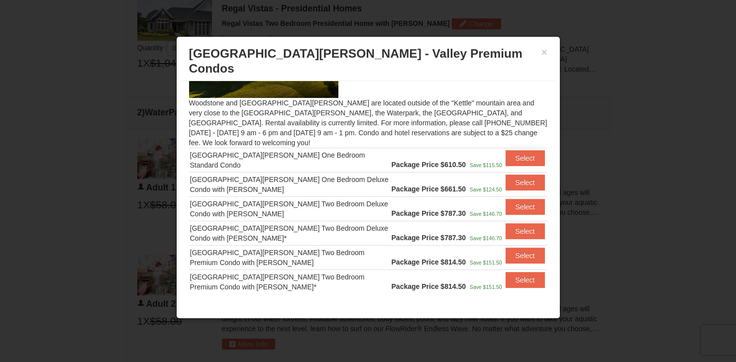
scroll to position [84, 0]
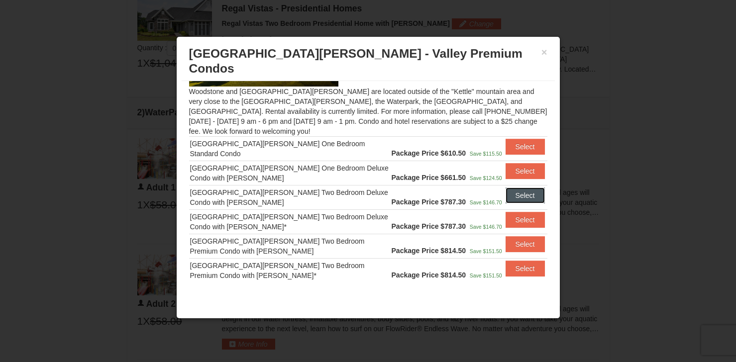
click at [524, 188] on button "Select" at bounding box center [524, 196] width 39 height 16
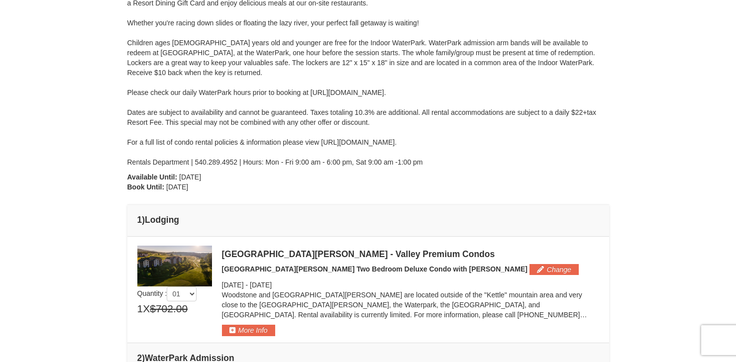
scroll to position [227, 0]
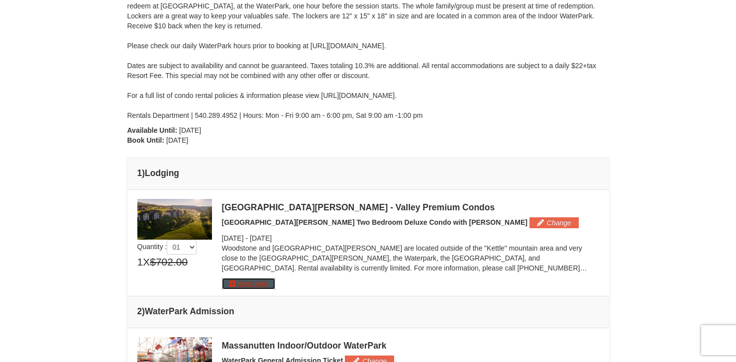
click at [258, 288] on button "More Info" at bounding box center [248, 283] width 53 height 11
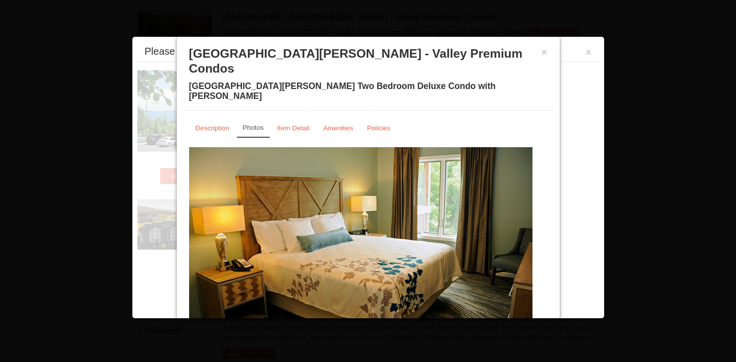
scroll to position [426, 0]
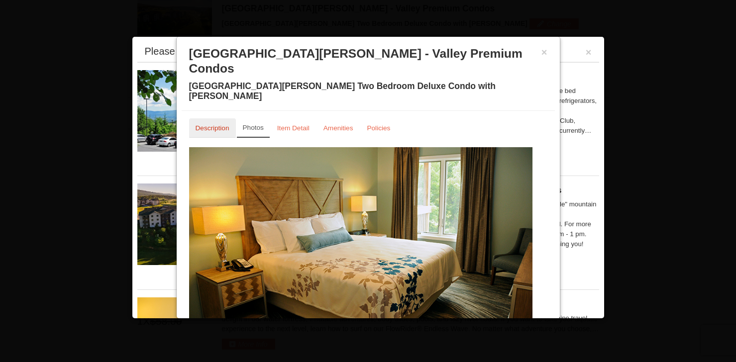
click at [212, 124] on small "Description" at bounding box center [213, 127] width 34 height 7
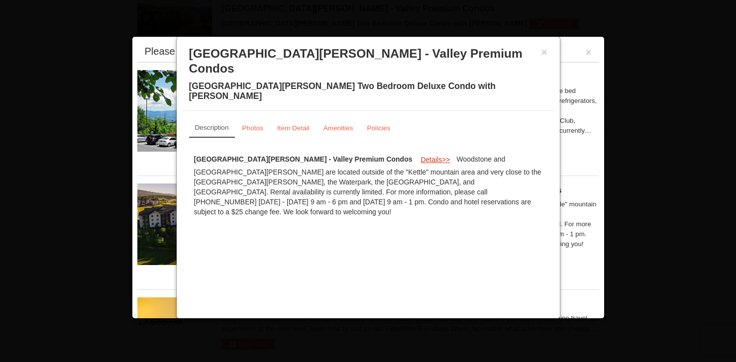
click at [420, 156] on span "Details" at bounding box center [430, 160] width 21 height 8
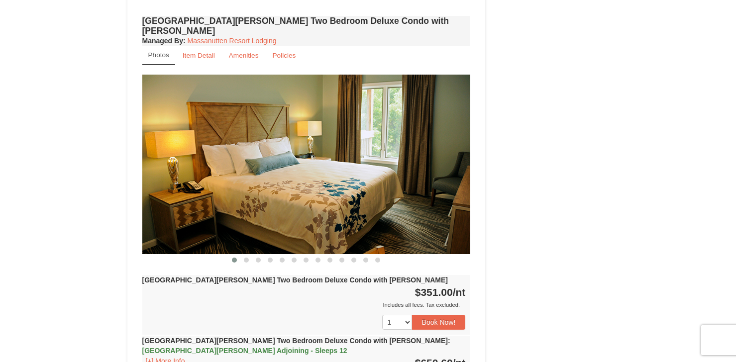
scroll to position [1144, 0]
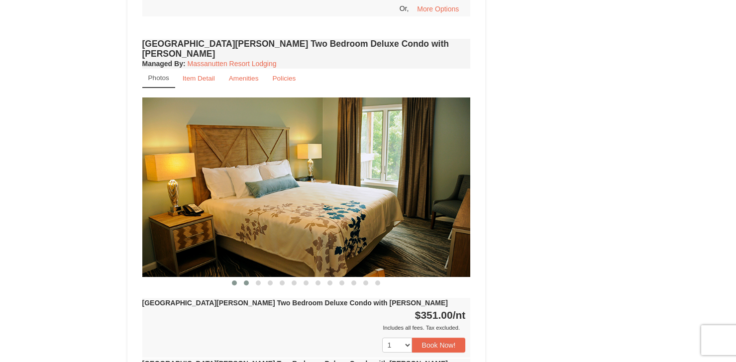
click at [248, 281] on span at bounding box center [246, 283] width 5 height 5
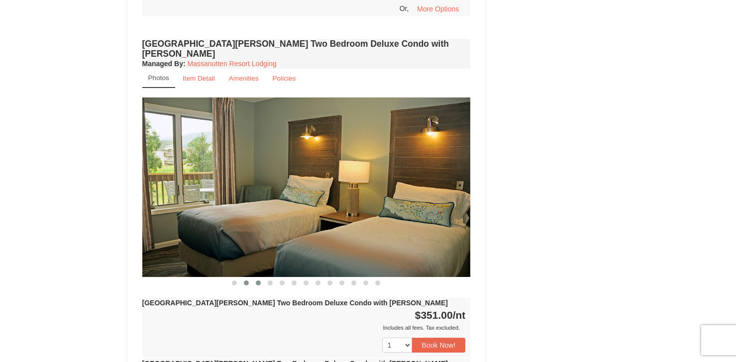
click at [264, 278] on button at bounding box center [258, 283] width 12 height 10
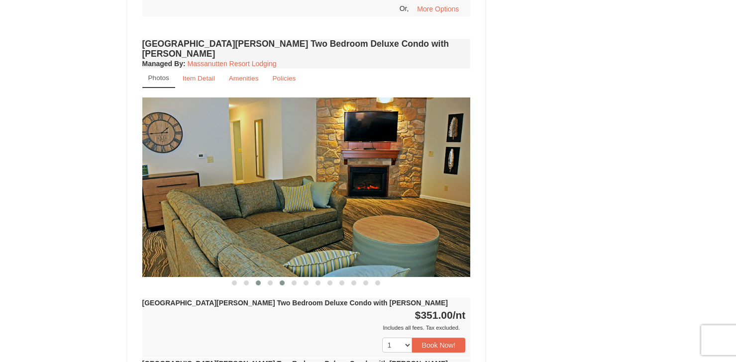
click at [280, 281] on span at bounding box center [282, 283] width 5 height 5
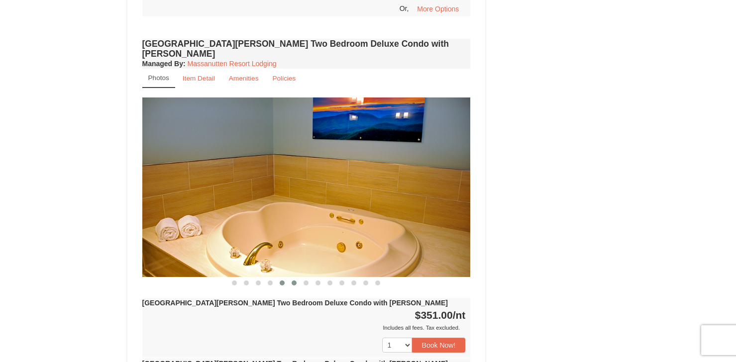
click at [297, 278] on button at bounding box center [294, 283] width 12 height 10
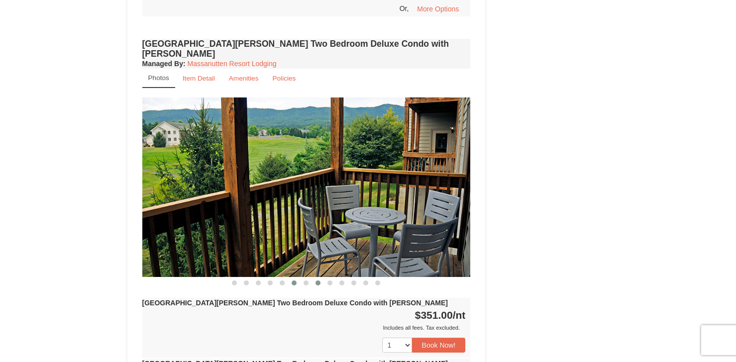
click at [315, 278] on button at bounding box center [318, 283] width 12 height 10
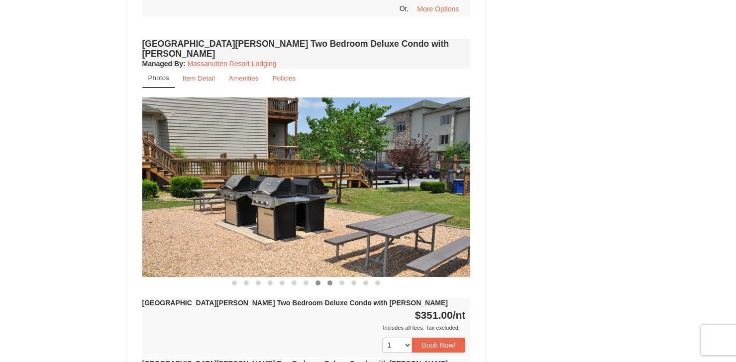
click at [330, 281] on span at bounding box center [329, 283] width 5 height 5
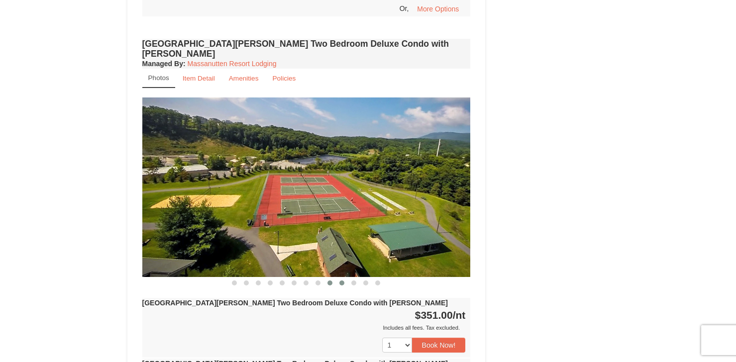
click at [343, 278] on button at bounding box center [342, 283] width 12 height 10
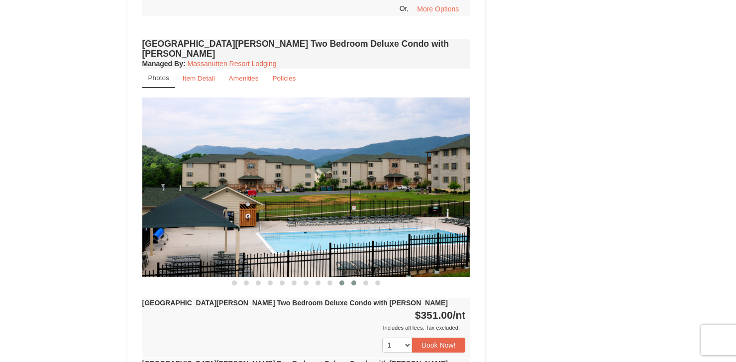
click at [358, 278] on button at bounding box center [354, 283] width 12 height 10
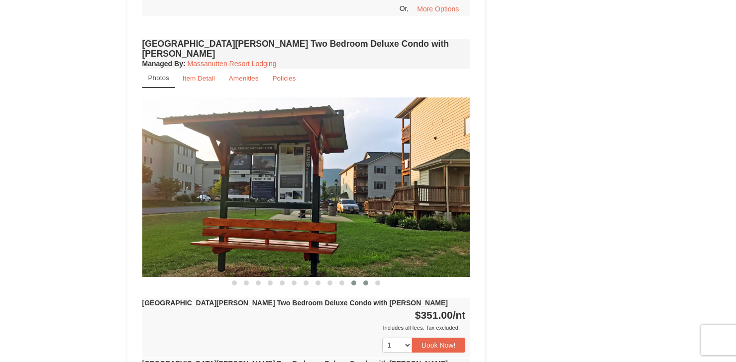
click at [366, 281] on span at bounding box center [365, 283] width 5 height 5
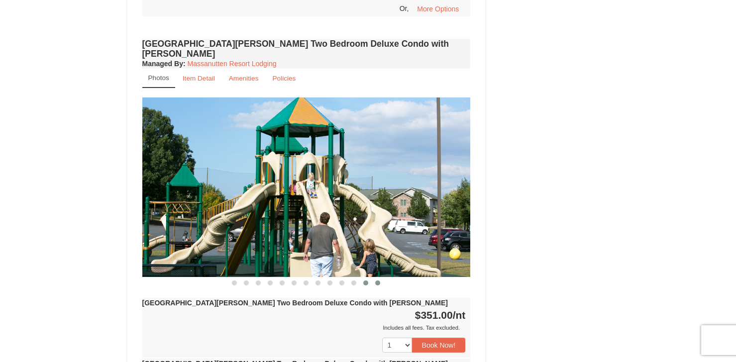
click at [377, 281] on span at bounding box center [377, 283] width 5 height 5
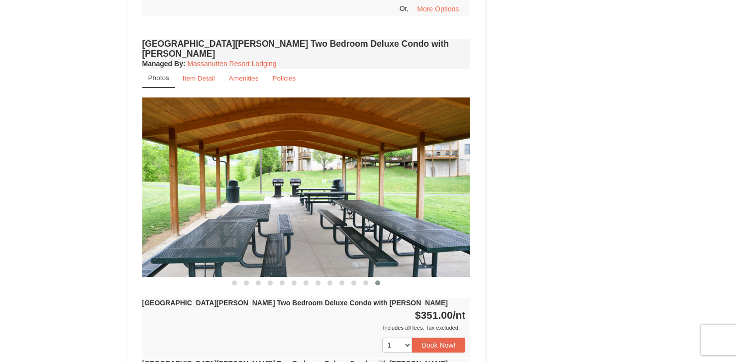
click at [449, 184] on img at bounding box center [306, 188] width 328 height 180
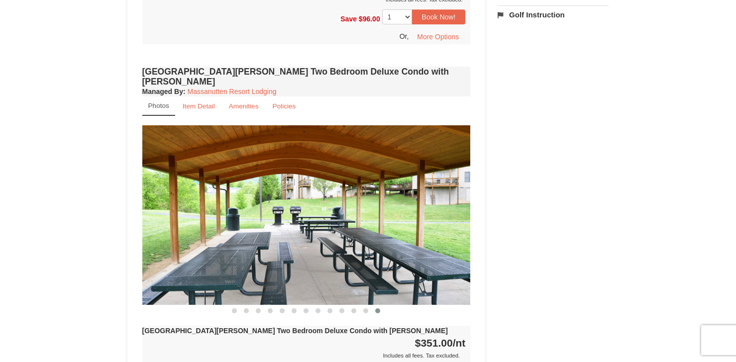
scroll to position [1095, 0]
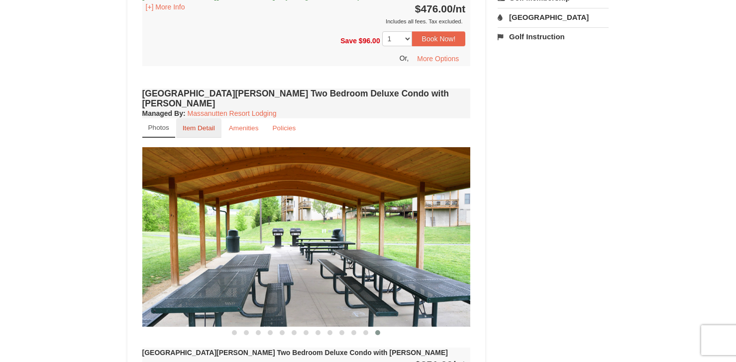
click at [200, 124] on small "Item Detail" at bounding box center [199, 127] width 32 height 7
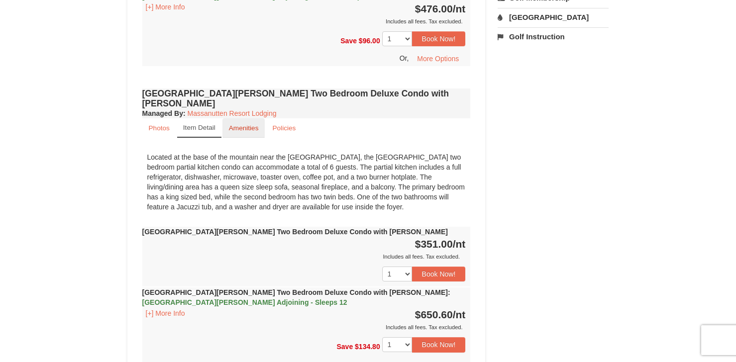
click at [236, 124] on small "Amenities" at bounding box center [244, 127] width 30 height 7
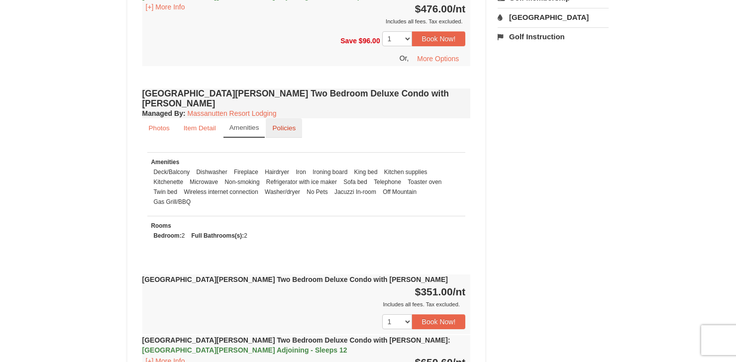
click at [272, 118] on link "Policies" at bounding box center [284, 127] width 36 height 19
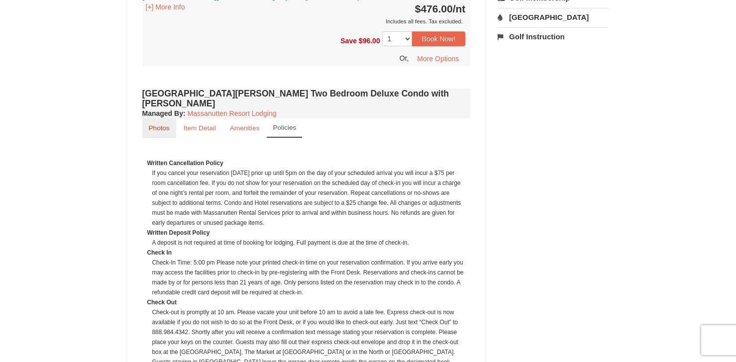
click at [167, 124] on small "Photos" at bounding box center [159, 127] width 21 height 7
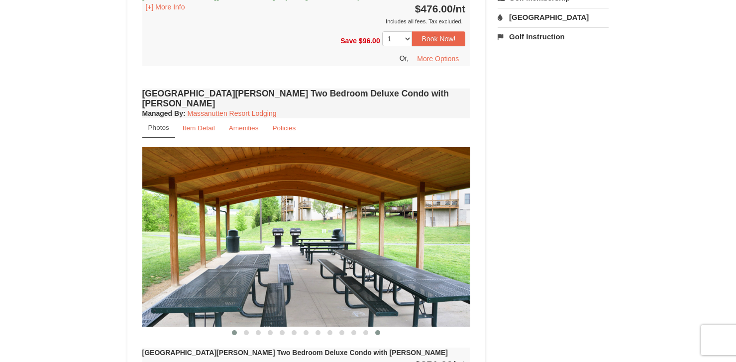
click at [234, 330] on span at bounding box center [234, 332] width 5 height 5
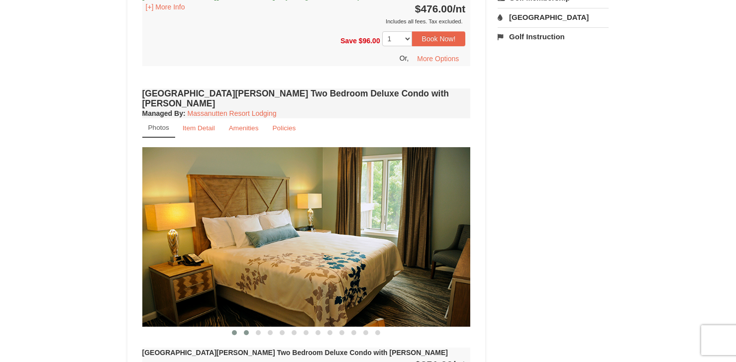
click at [245, 330] on span at bounding box center [246, 332] width 5 height 5
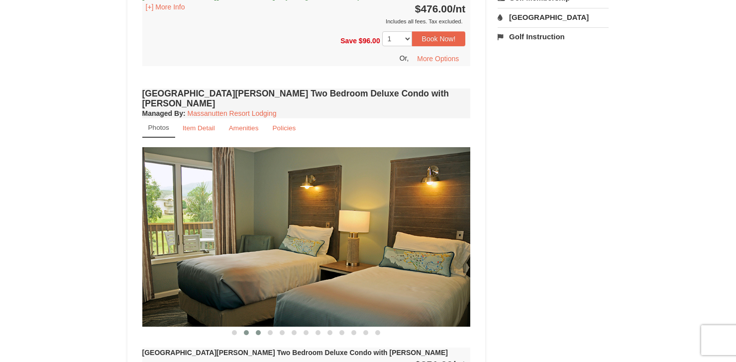
click at [258, 330] on span at bounding box center [258, 332] width 5 height 5
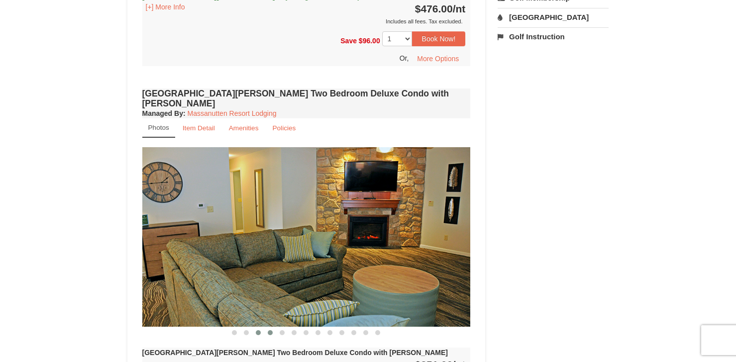
click at [271, 330] on span at bounding box center [270, 332] width 5 height 5
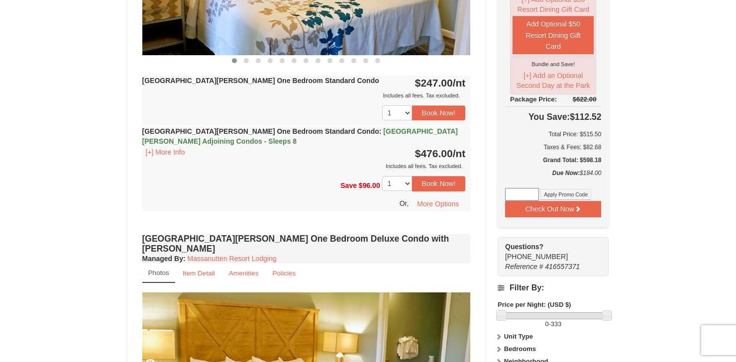
scroll to position [398, 0]
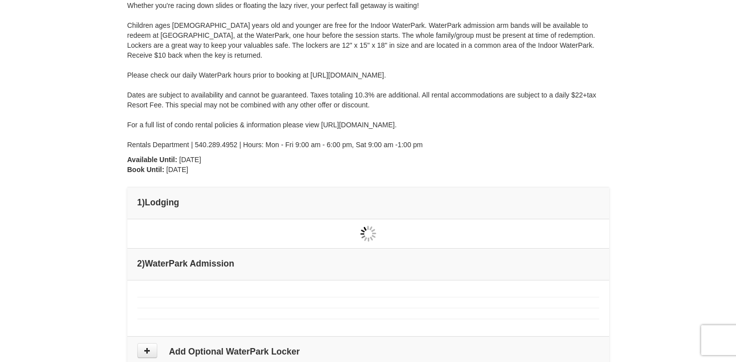
type input "[DATE]"
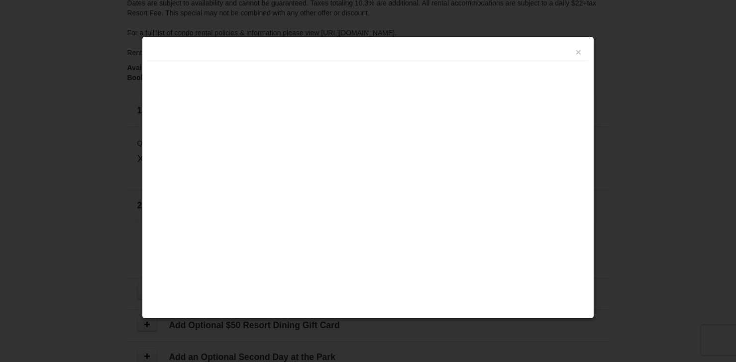
type input "[DATE]"
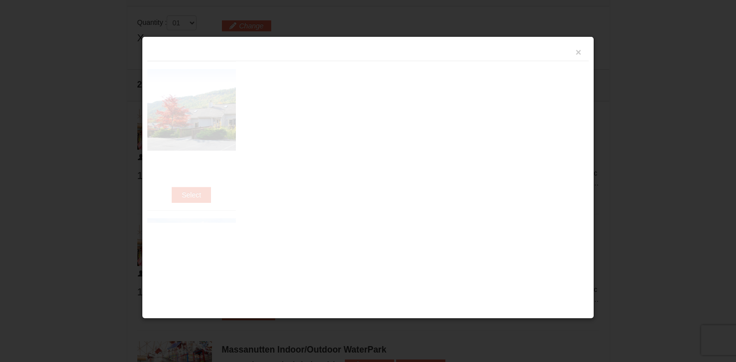
type input "[DATE]"
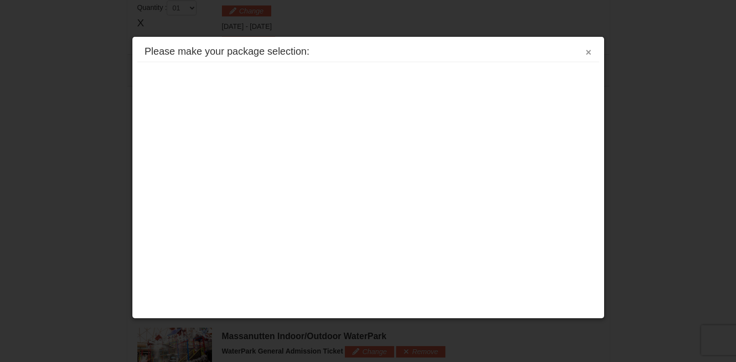
scroll to position [426, 0]
click at [590, 53] on button "×" at bounding box center [589, 52] width 6 height 10
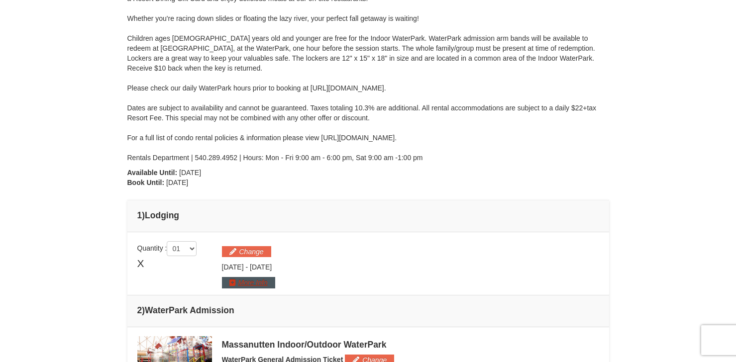
scroll to position [127, 0]
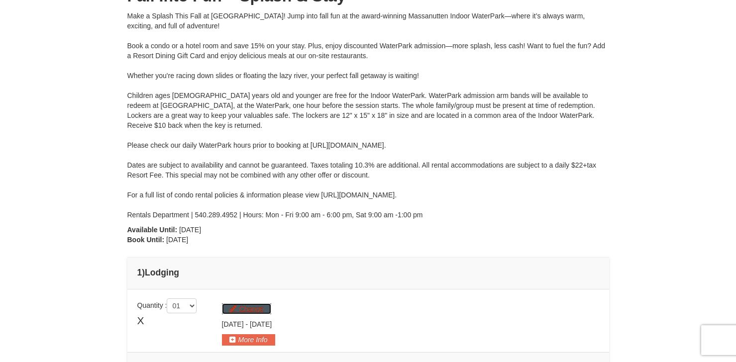
click at [259, 307] on button "Change" at bounding box center [246, 308] width 49 height 11
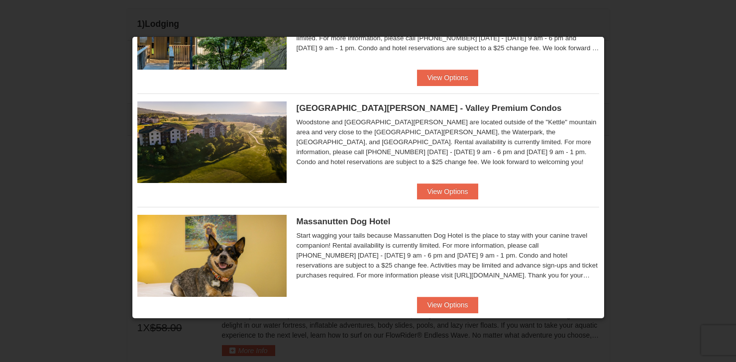
scroll to position [547, 0]
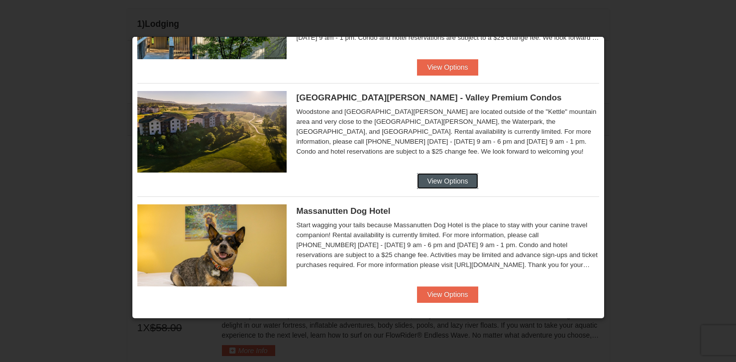
click at [447, 185] on button "View Options" at bounding box center [447, 181] width 61 height 16
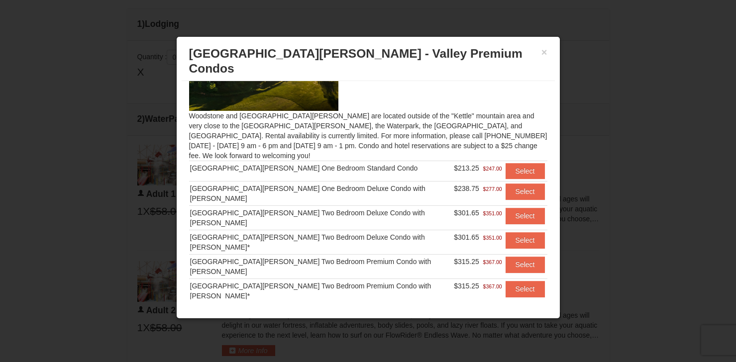
scroll to position [61, 0]
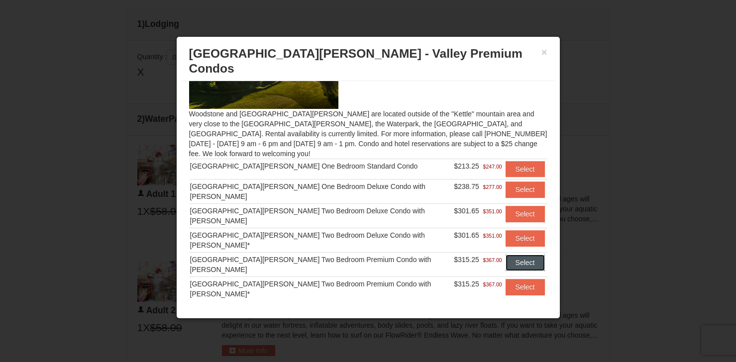
click at [505, 255] on button "Select" at bounding box center [524, 263] width 39 height 16
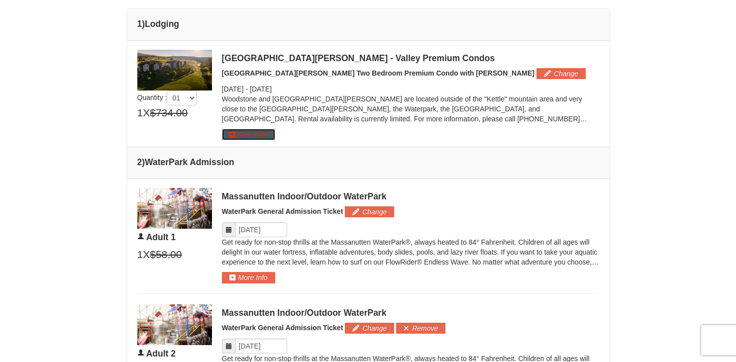
click at [246, 131] on button "More Info" at bounding box center [248, 134] width 53 height 11
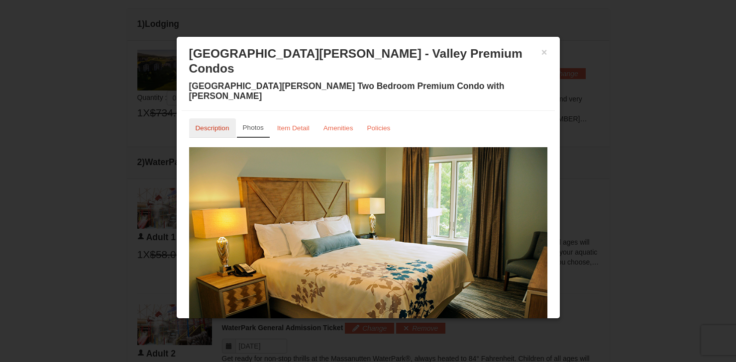
click at [213, 124] on small "Description" at bounding box center [213, 127] width 34 height 7
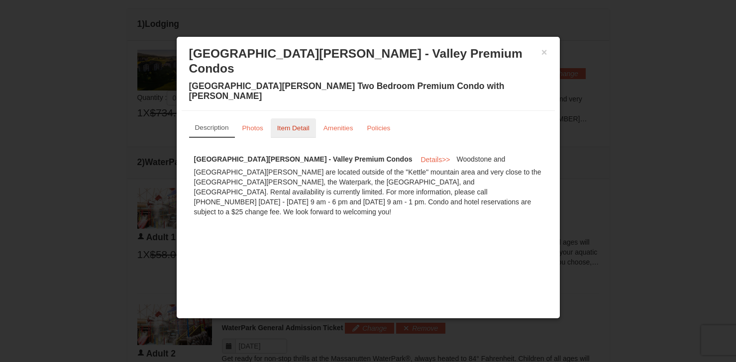
click at [282, 124] on small "Item Detail" at bounding box center [293, 127] width 32 height 7
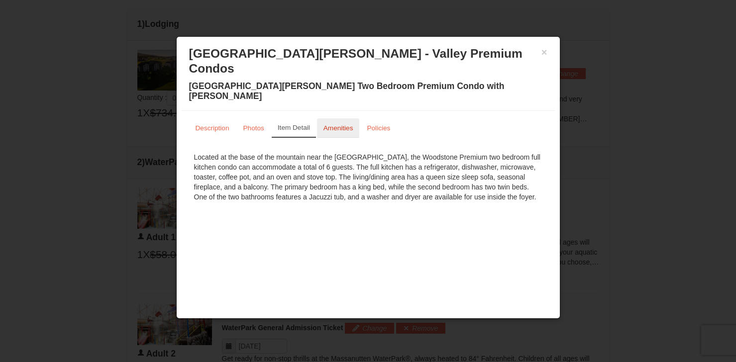
click at [336, 124] on small "Amenities" at bounding box center [338, 127] width 30 height 7
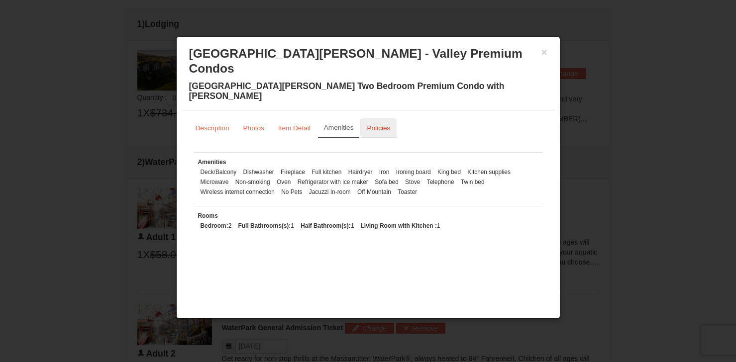
click at [387, 124] on small "Policies" at bounding box center [378, 127] width 23 height 7
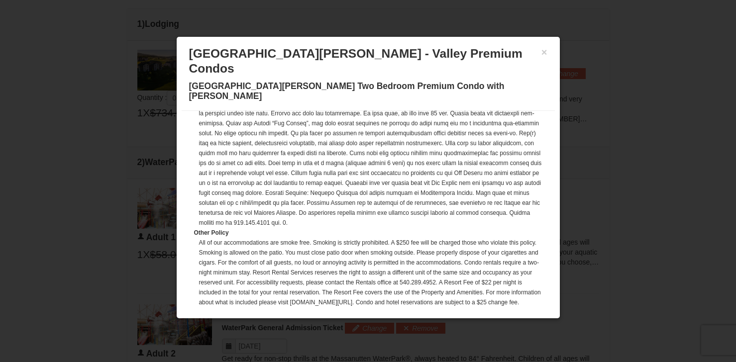
scroll to position [308, 0]
click at [624, 170] on div at bounding box center [368, 181] width 736 height 362
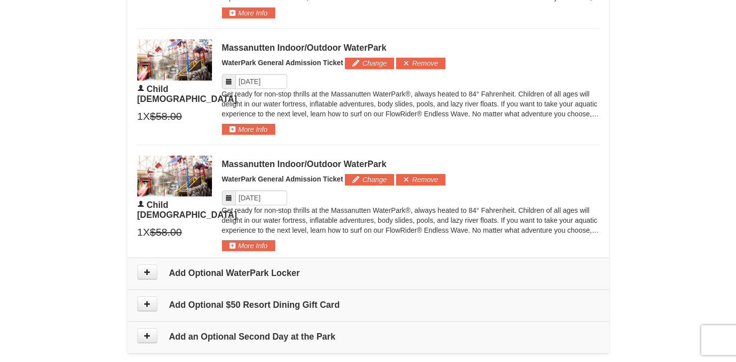
scroll to position [747, 0]
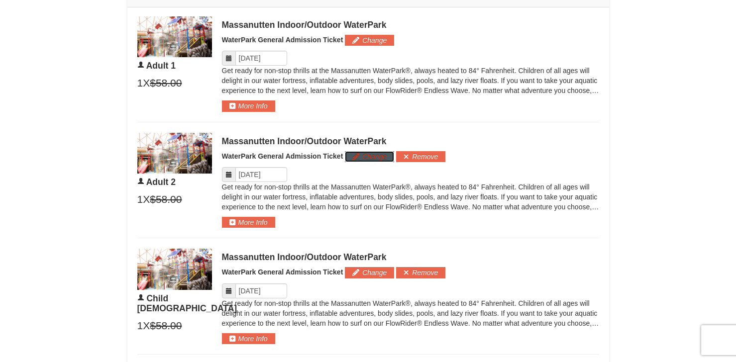
click at [381, 159] on button "Change" at bounding box center [369, 156] width 49 height 11
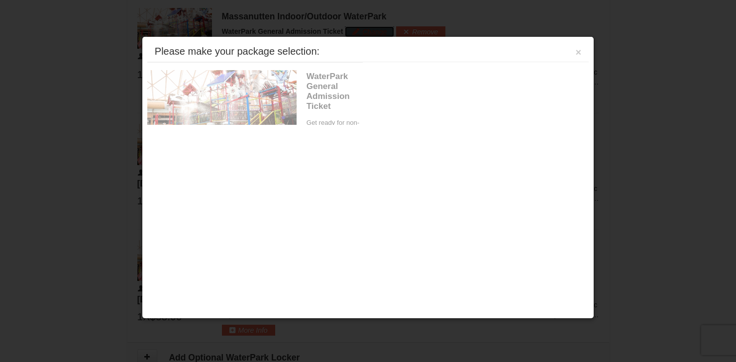
scroll to position [681, 0]
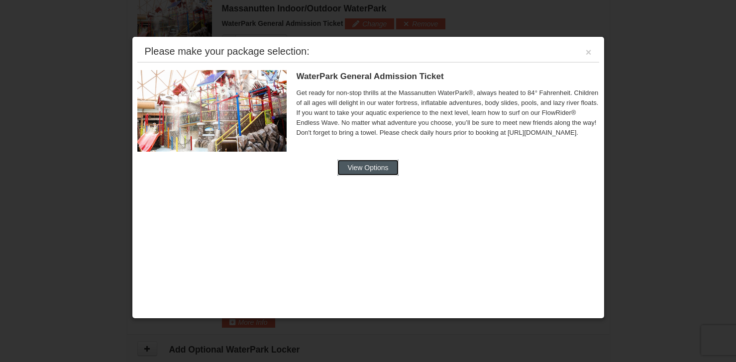
click at [371, 165] on button "View Options" at bounding box center [367, 168] width 61 height 16
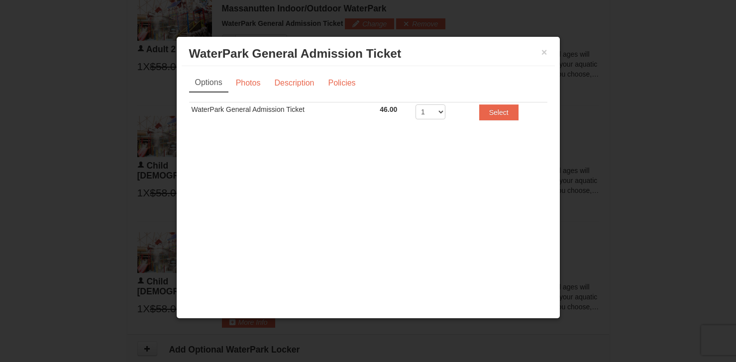
click at [299, 115] on td "WaterPark General Admission Ticket" at bounding box center [283, 114] width 189 height 24
click at [259, 90] on link "Photos" at bounding box center [248, 83] width 38 height 19
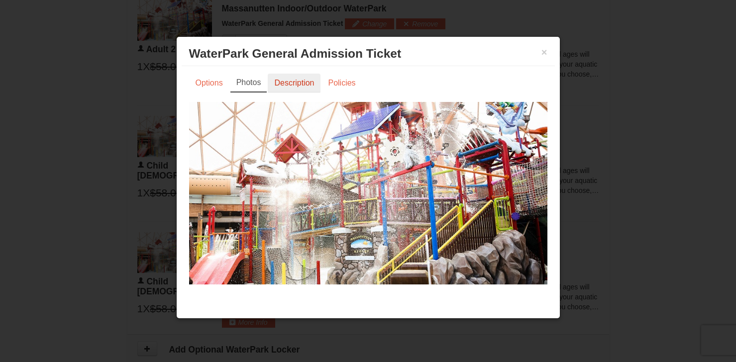
click at [303, 88] on link "Description" at bounding box center [294, 83] width 53 height 19
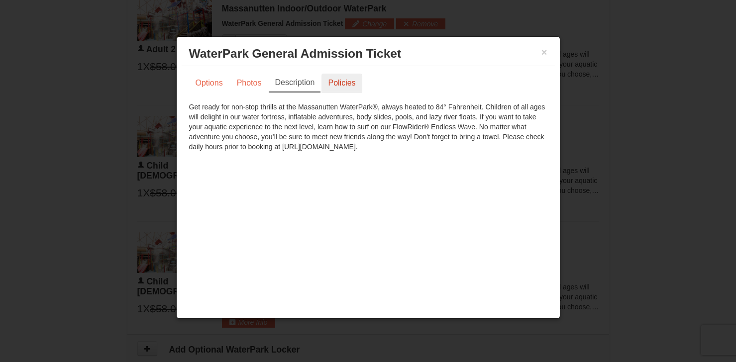
click at [338, 84] on link "Policies" at bounding box center [341, 83] width 40 height 19
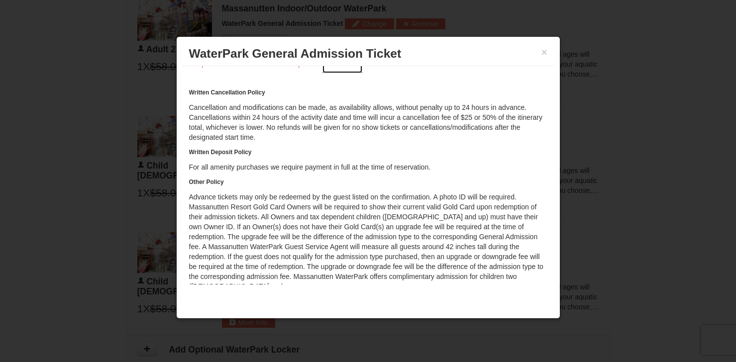
scroll to position [33, 0]
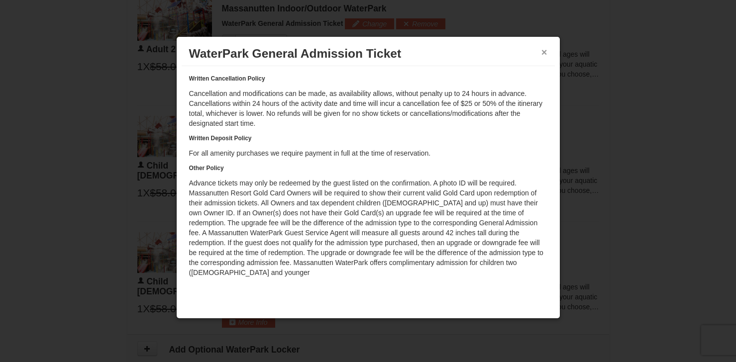
click at [544, 51] on button "×" at bounding box center [544, 52] width 6 height 10
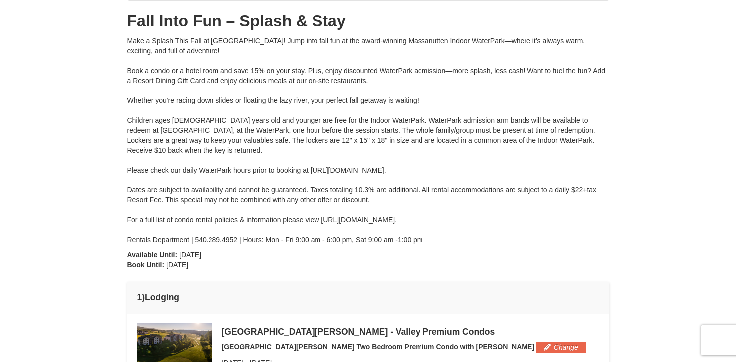
scroll to position [0, 0]
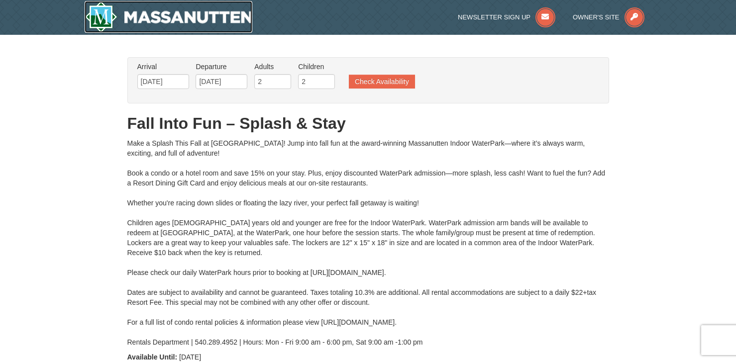
click at [179, 19] on img at bounding box center [169, 17] width 168 height 32
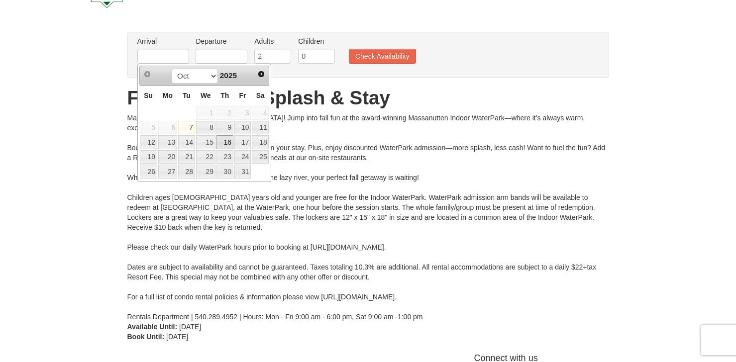
click at [228, 142] on link "16" at bounding box center [224, 142] width 17 height 14
type input "10/16/2025"
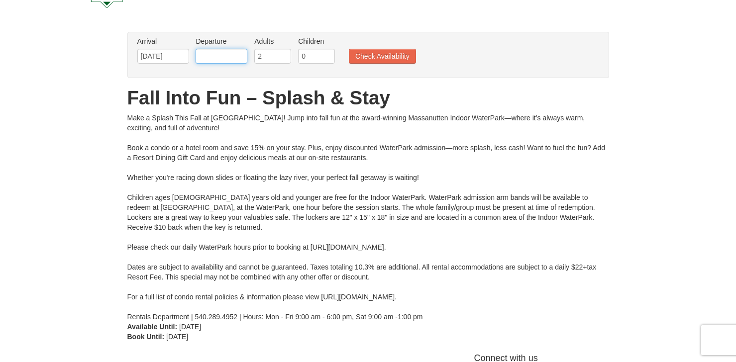
click at [213, 55] on input "text" at bounding box center [222, 56] width 52 height 15
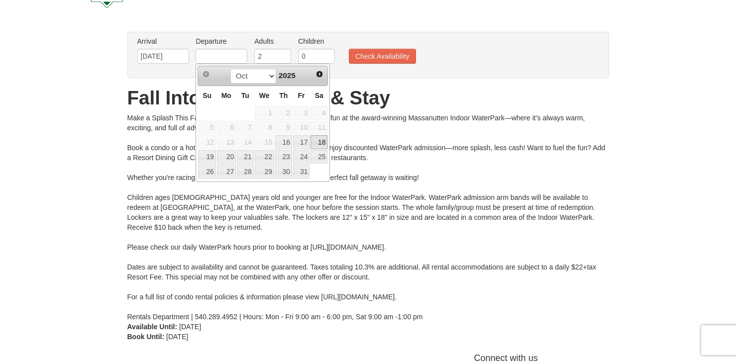
click at [323, 145] on link "18" at bounding box center [318, 142] width 17 height 14
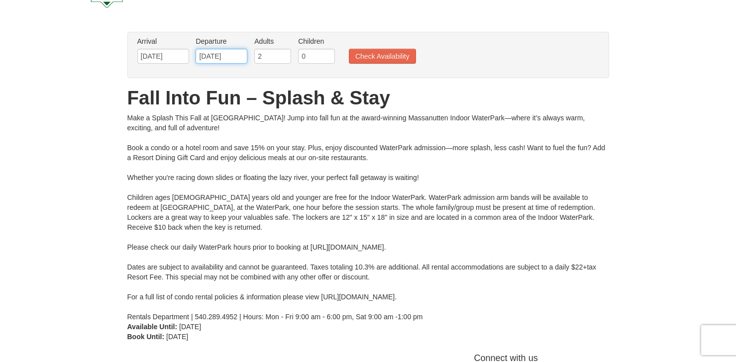
click at [238, 56] on input "[DATE]" at bounding box center [222, 56] width 52 height 15
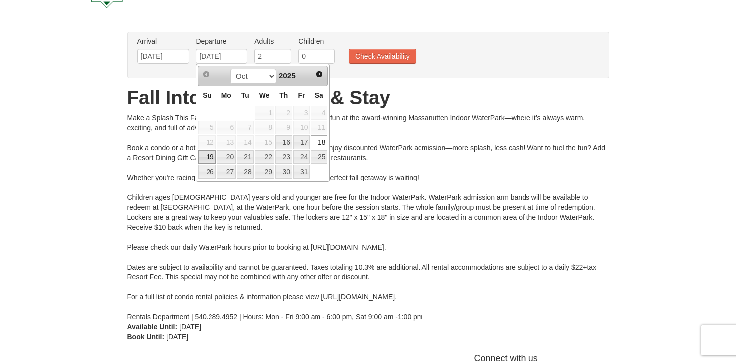
click at [205, 159] on link "19" at bounding box center [206, 157] width 17 height 14
type input "[DATE]"
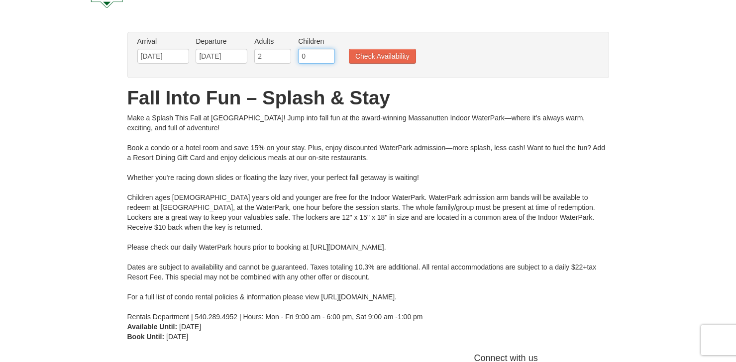
click at [325, 60] on input "0" at bounding box center [316, 56] width 37 height 15
click at [328, 54] on input "1" at bounding box center [316, 56] width 37 height 15
type input "2"
click at [328, 54] on input "2" at bounding box center [316, 56] width 37 height 15
click at [403, 62] on button "Check Availability" at bounding box center [382, 56] width 67 height 15
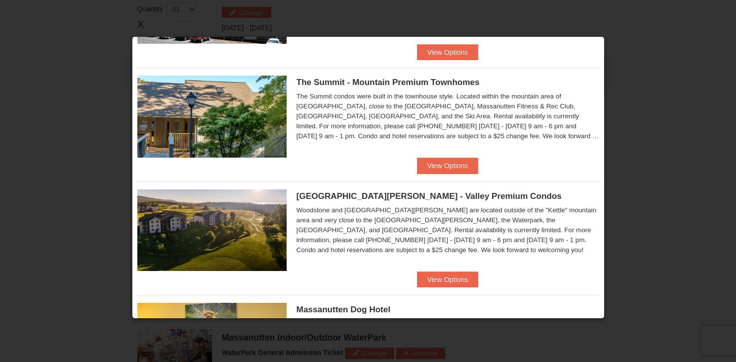
scroll to position [547, 0]
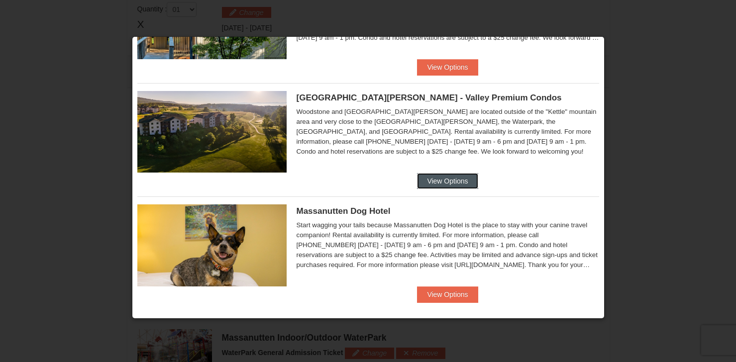
click at [434, 177] on button "View Options" at bounding box center [447, 181] width 61 height 16
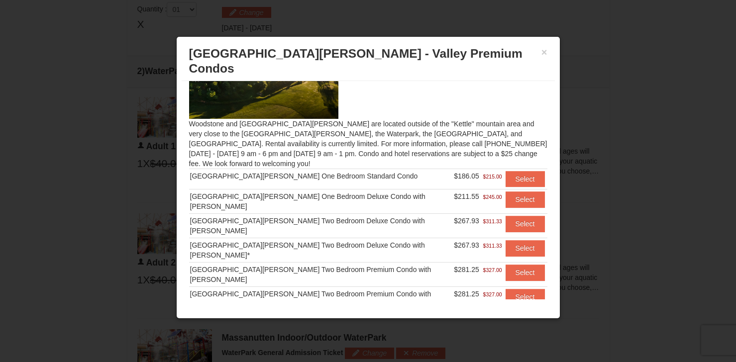
scroll to position [61, 0]
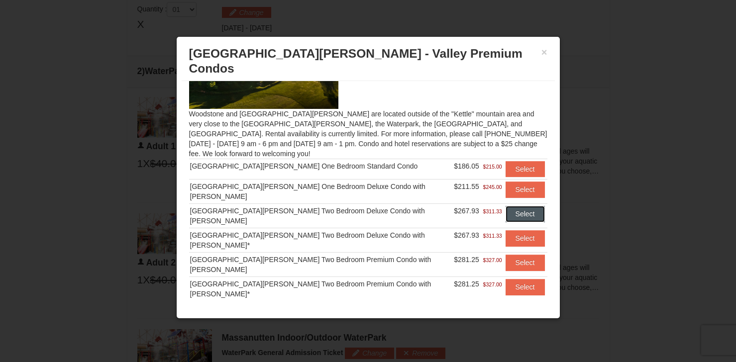
click at [506, 206] on button "Select" at bounding box center [524, 214] width 39 height 16
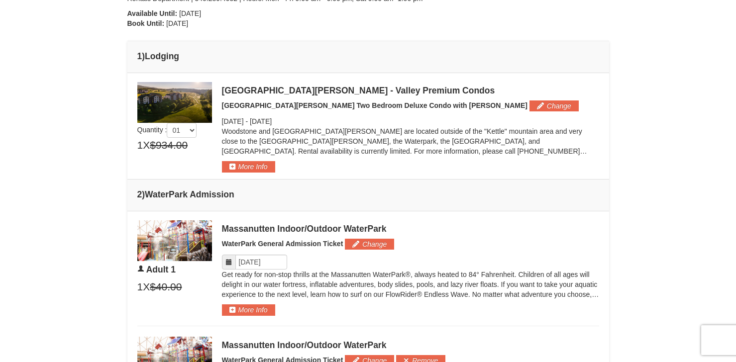
scroll to position [324, 0]
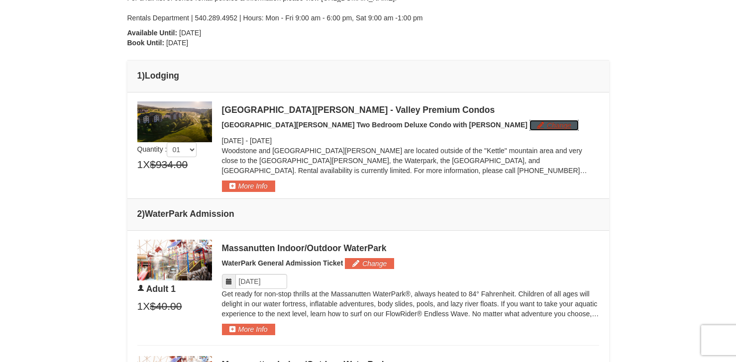
click at [529, 128] on button "Change" at bounding box center [553, 125] width 49 height 11
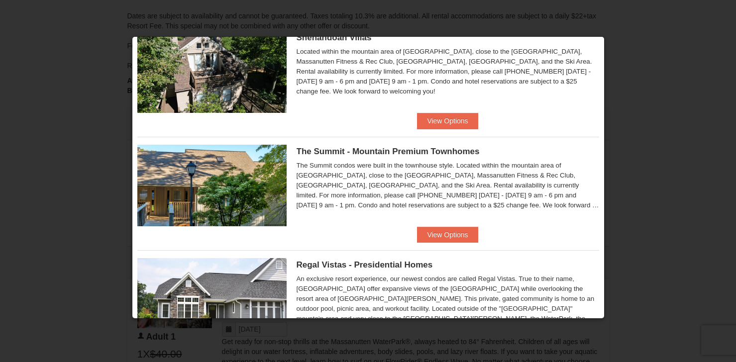
scroll to position [355, 0]
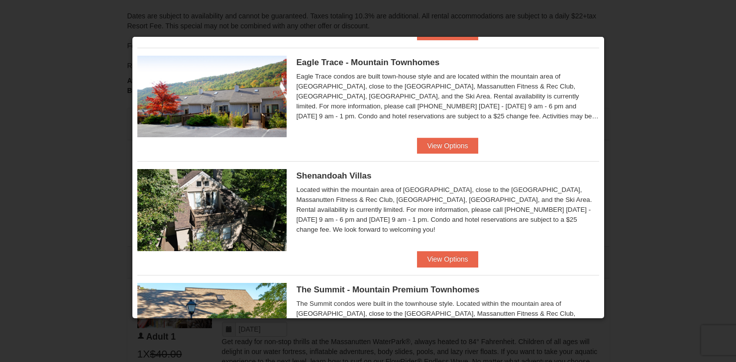
click at [629, 145] on div at bounding box center [368, 181] width 736 height 362
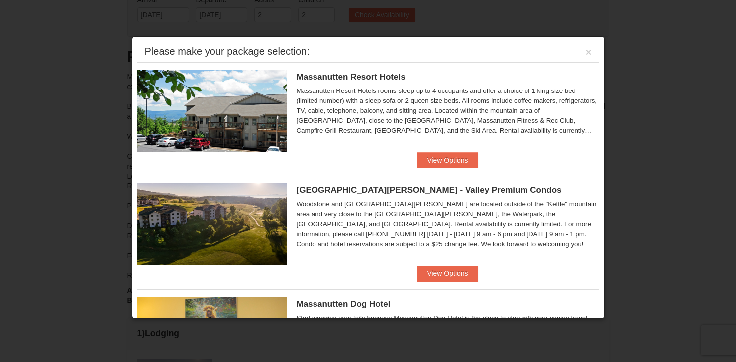
scroll to position [28, 0]
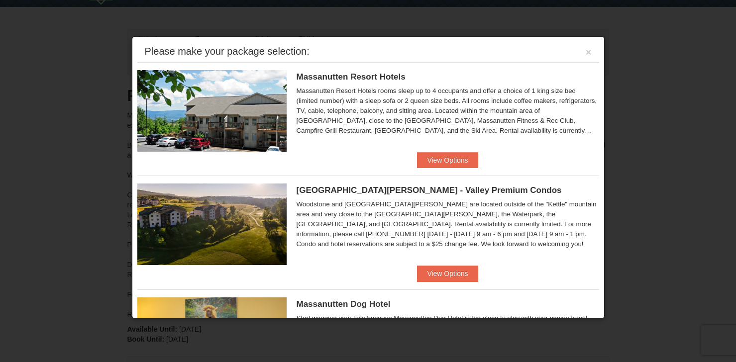
click at [116, 81] on div at bounding box center [368, 181] width 736 height 362
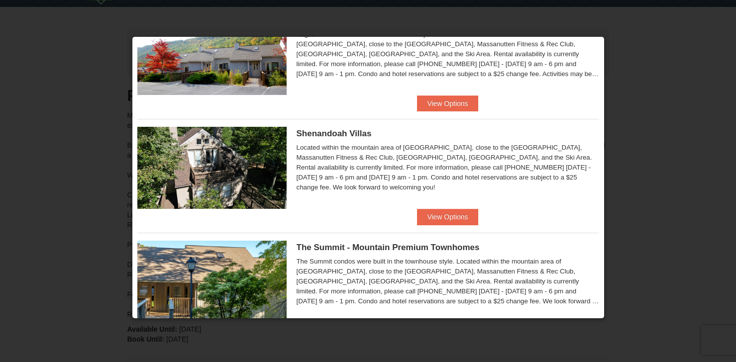
scroll to position [398, 0]
click at [437, 212] on button "View Options" at bounding box center [447, 216] width 61 height 16
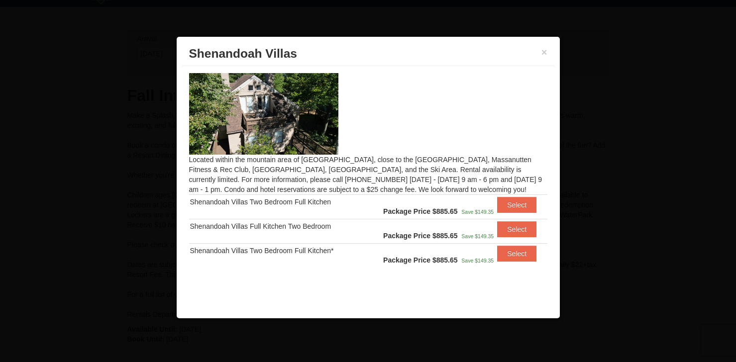
scroll to position [0, 0]
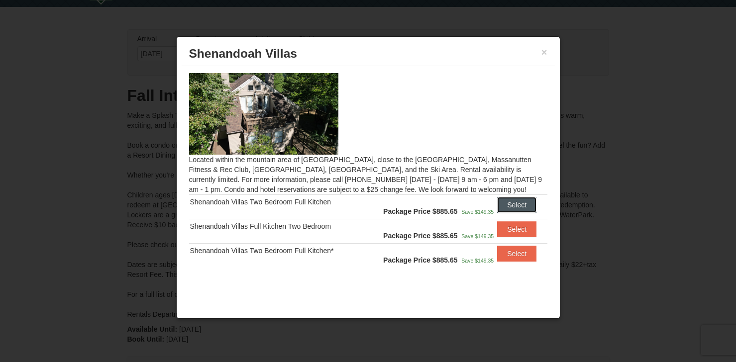
click at [499, 201] on button "Select" at bounding box center [516, 205] width 39 height 16
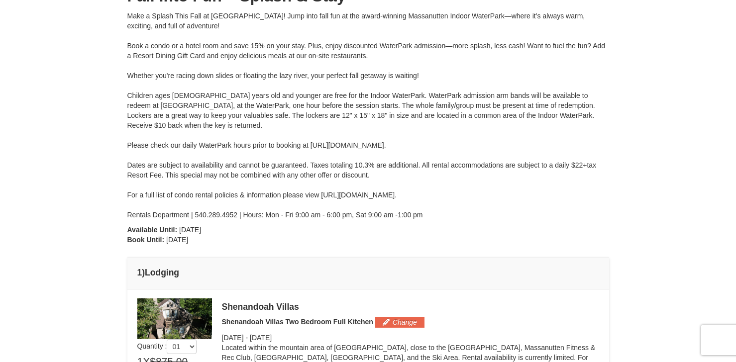
scroll to position [326, 0]
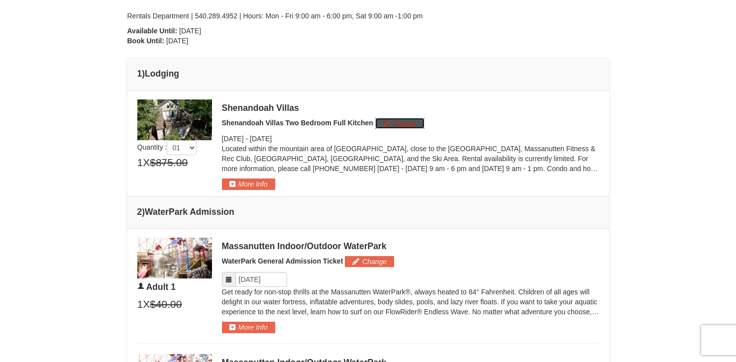
click at [404, 126] on button "Change" at bounding box center [399, 123] width 49 height 11
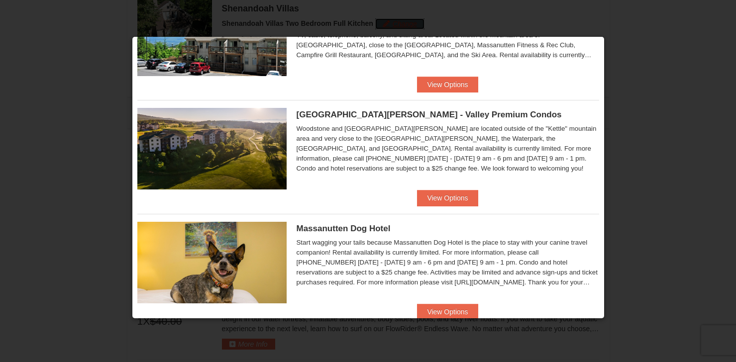
scroll to position [100, 0]
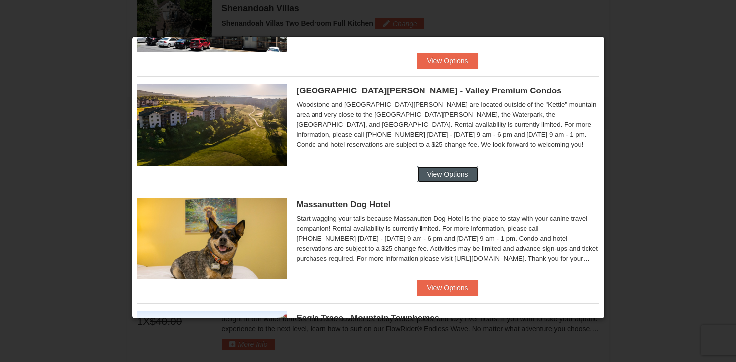
click at [439, 177] on button "View Options" at bounding box center [447, 174] width 61 height 16
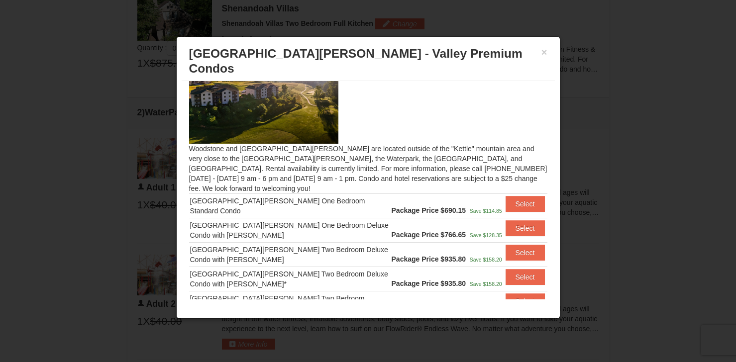
scroll to position [50, 0]
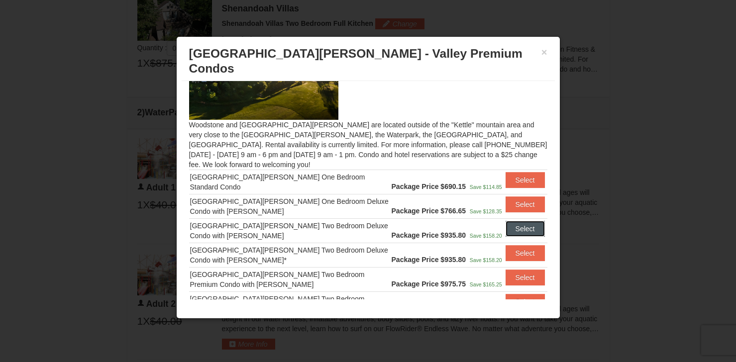
click at [518, 221] on button "Select" at bounding box center [524, 229] width 39 height 16
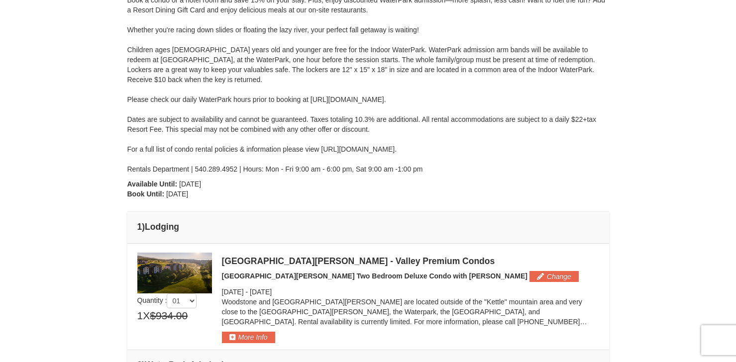
scroll to position [0, 0]
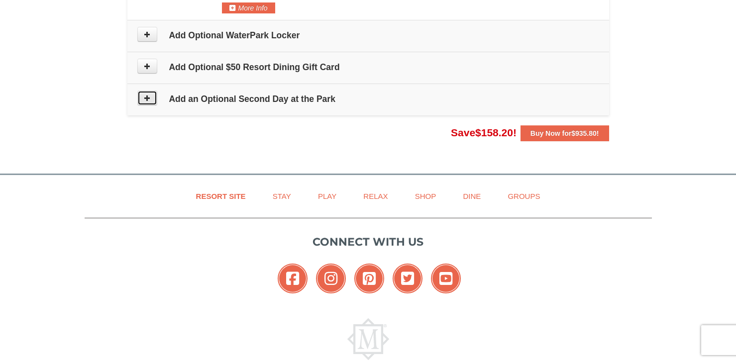
click at [148, 98] on icon at bounding box center [147, 98] width 7 height 7
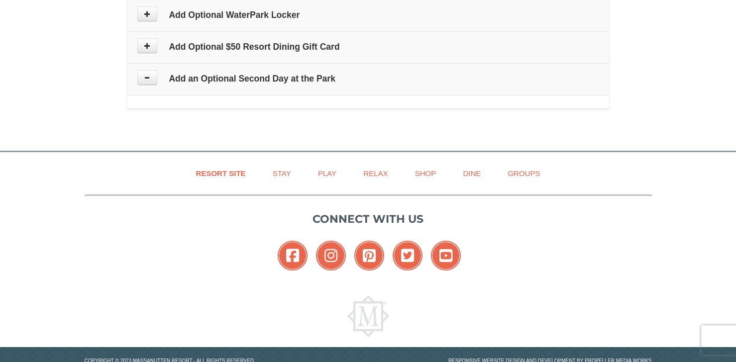
type input "[DATE]"
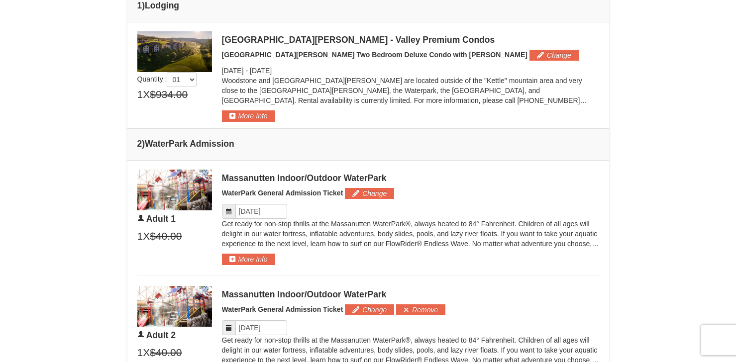
scroll to position [233, 0]
